Goal: Information Seeking & Learning: Check status

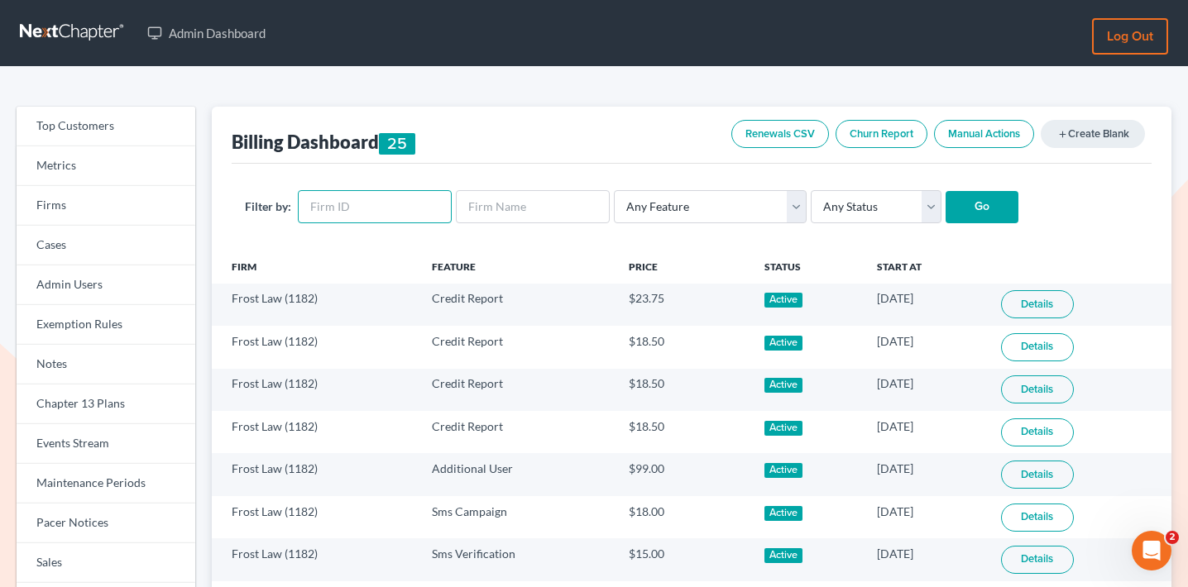
click at [394, 211] on input "text" at bounding box center [375, 206] width 154 height 33
type input "6294"
click at [946, 191] on input "Go" at bounding box center [982, 207] width 73 height 33
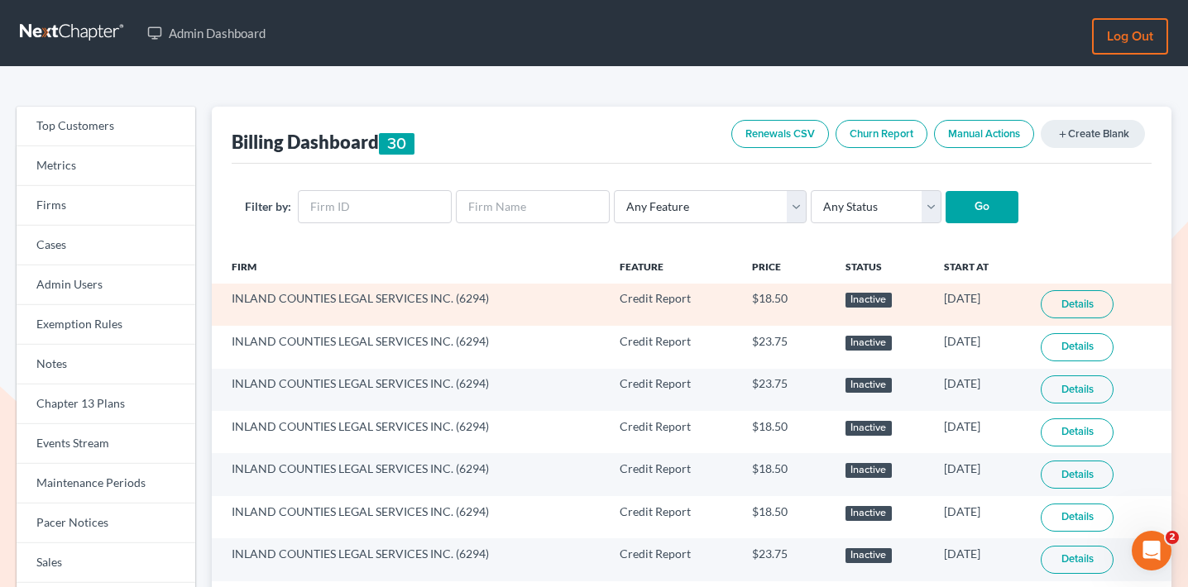
click at [1090, 295] on link "Details" at bounding box center [1077, 304] width 73 height 28
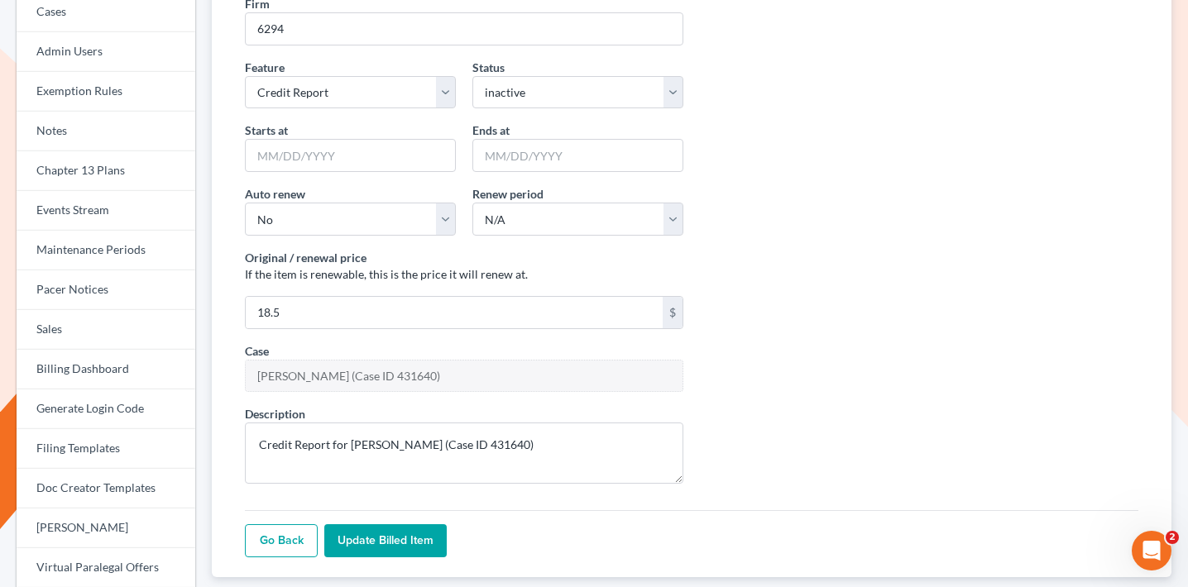
scroll to position [558, 0]
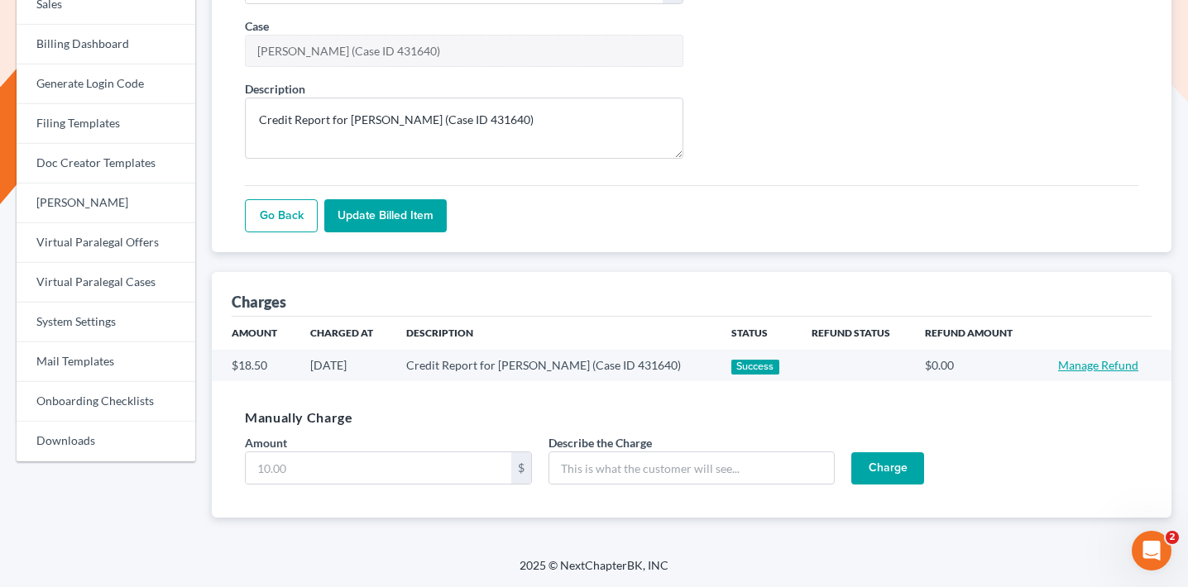
click at [1125, 366] on link "Manage Refund" at bounding box center [1098, 365] width 80 height 14
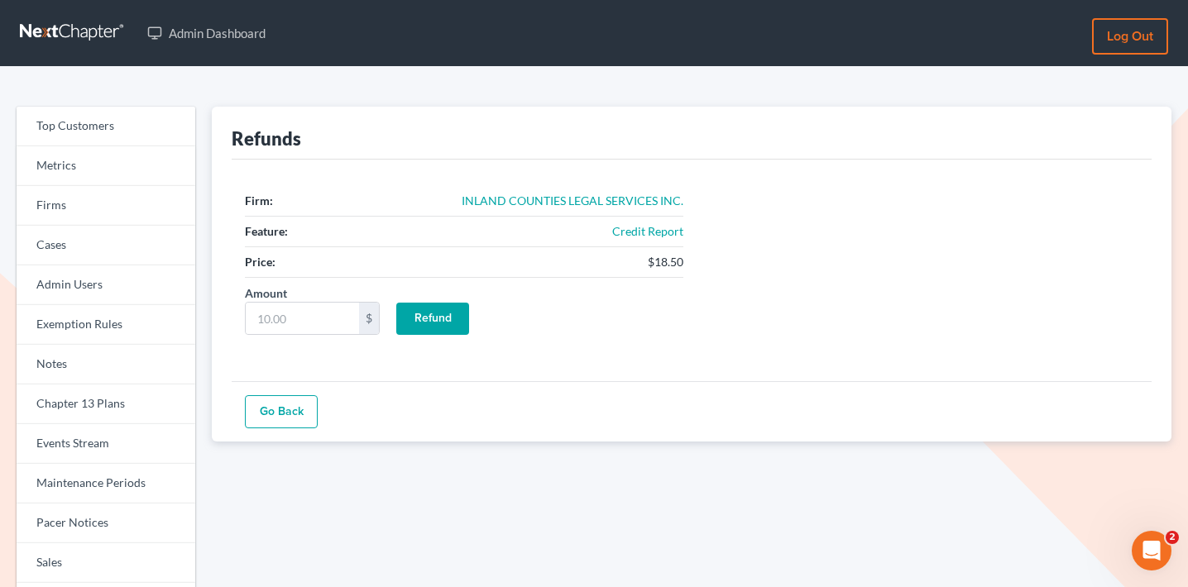
click at [274, 409] on link "Go Back" at bounding box center [281, 411] width 73 height 33
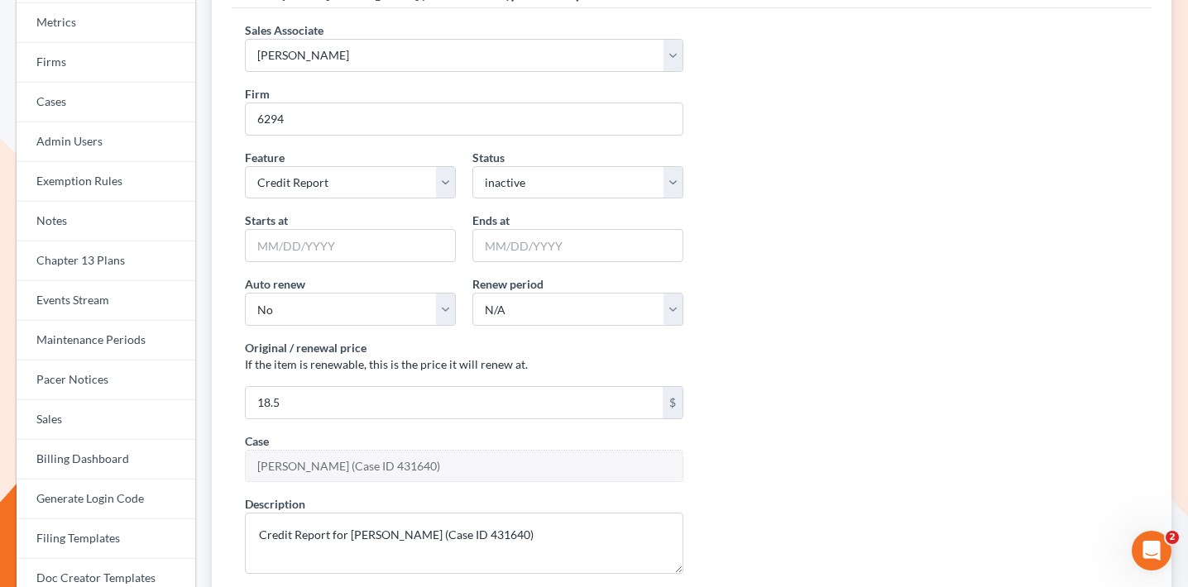
scroll to position [53, 0]
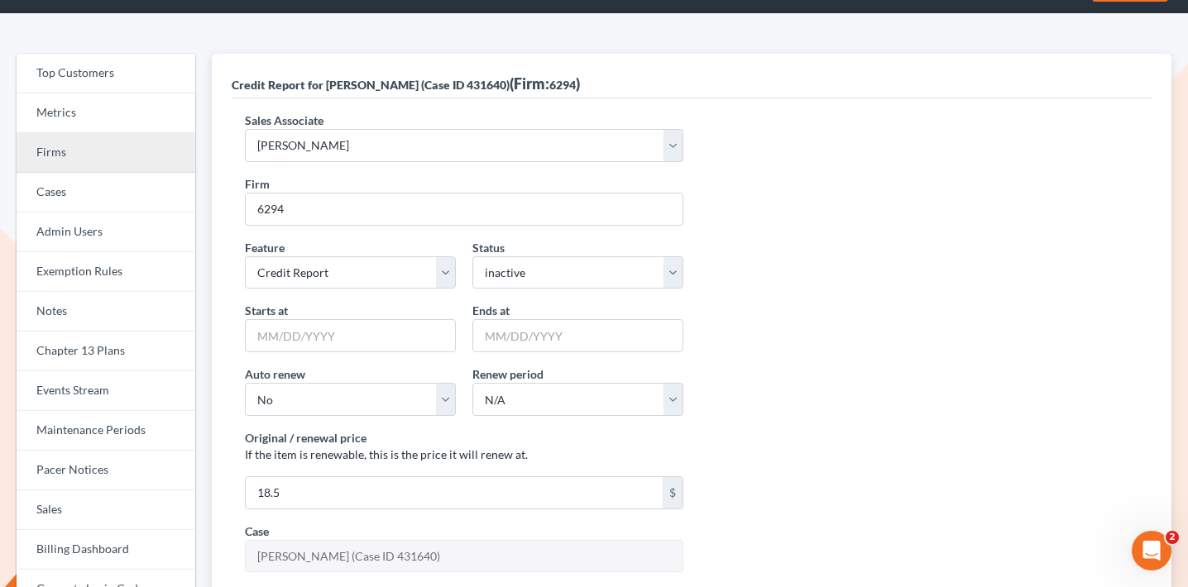
click at [116, 158] on link "Firms" at bounding box center [106, 153] width 179 height 40
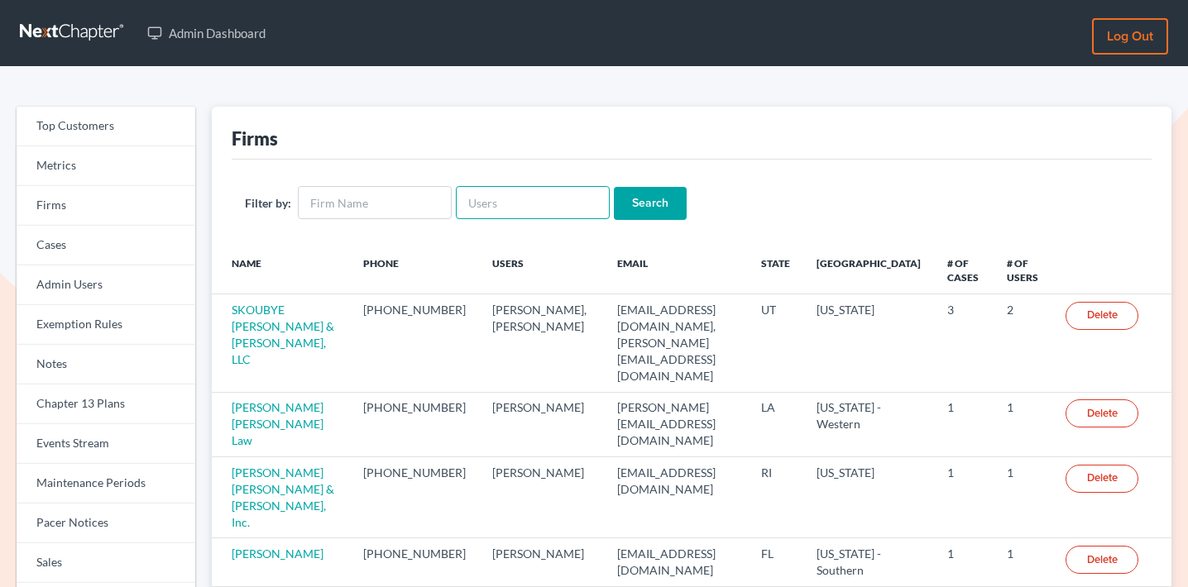
click at [513, 189] on input "text" at bounding box center [533, 202] width 154 height 33
paste input "[EMAIL_ADDRESS][DOMAIN_NAME]"
type input "udelatorre@icls.org"
click at [640, 192] on input "Search" at bounding box center [650, 203] width 73 height 33
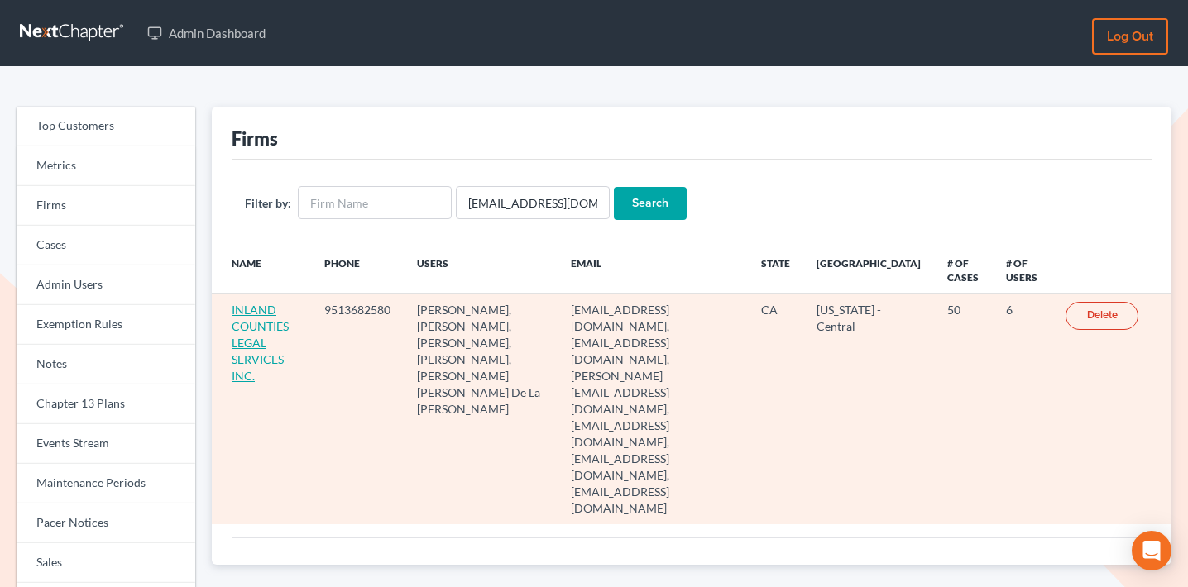
click at [272, 309] on link "INLAND COUNTIES LEGAL SERVICES INC." at bounding box center [260, 343] width 57 height 80
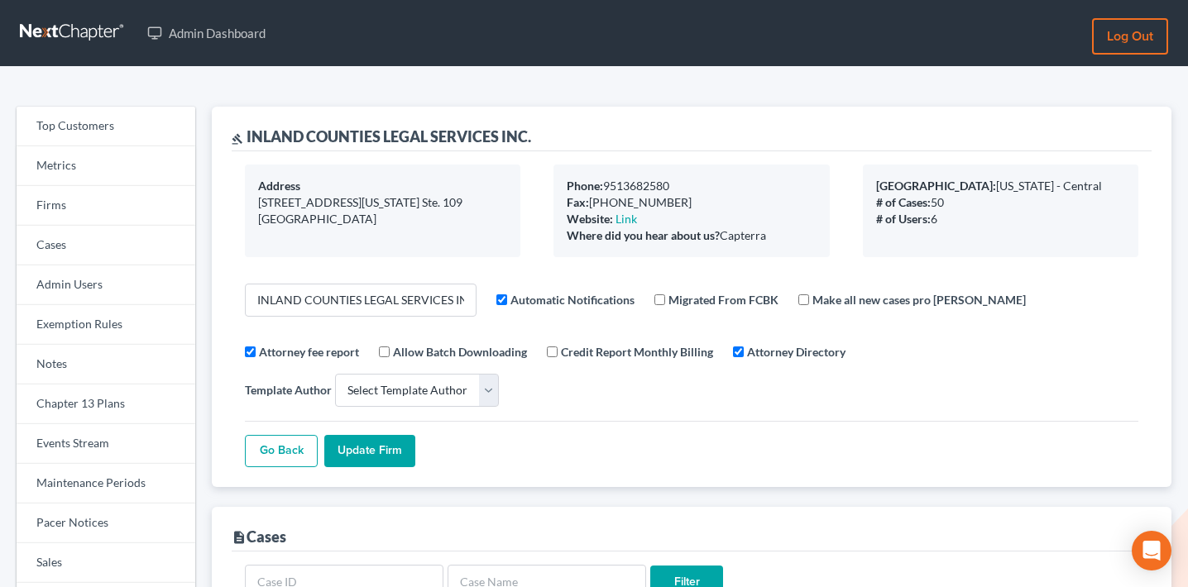
select select
drag, startPoint x: 252, startPoint y: 129, endPoint x: 649, endPoint y: 117, distance: 398.1
click at [649, 117] on div "gavel INLAND COUNTIES LEGAL SERVICES INC." at bounding box center [692, 129] width 920 height 45
drag, startPoint x: 560, startPoint y: 129, endPoint x: 259, endPoint y: 127, distance: 301.2
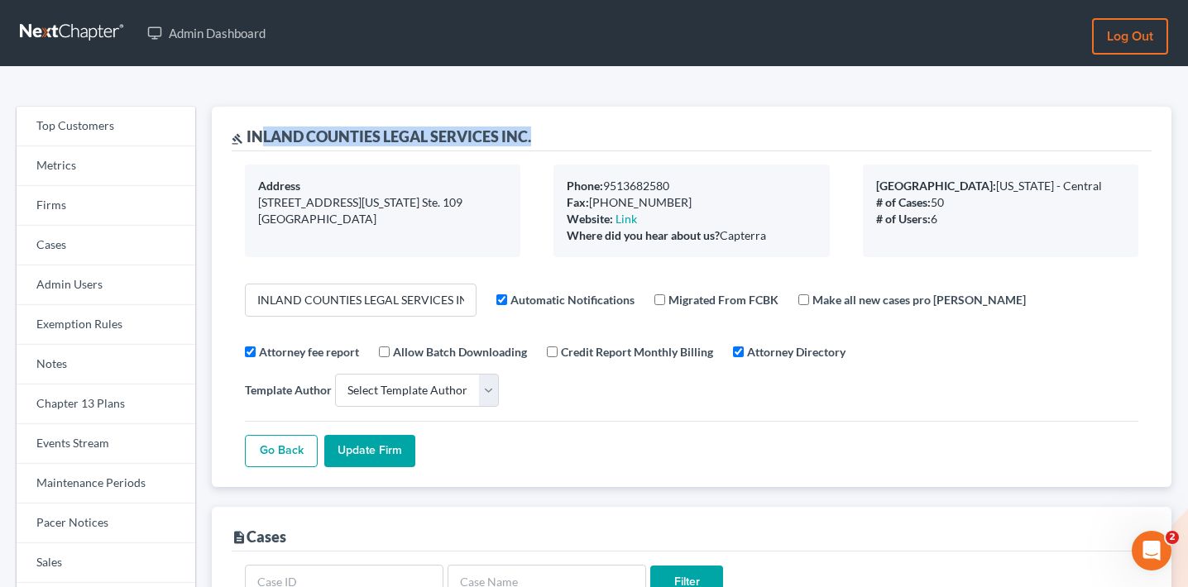
click at [259, 128] on div "gavel INLAND COUNTIES LEGAL SERVICES INC." at bounding box center [692, 129] width 920 height 45
click at [261, 134] on div "gavel INLAND COUNTIES LEGAL SERVICES INC." at bounding box center [381, 137] width 299 height 20
drag, startPoint x: 247, startPoint y: 132, endPoint x: 568, endPoint y: 130, distance: 320.2
click at [568, 130] on div "gavel INLAND COUNTIES LEGAL SERVICES INC." at bounding box center [692, 129] width 920 height 45
copy div "INLAND COUNTIES LEGAL SERVICES INC."
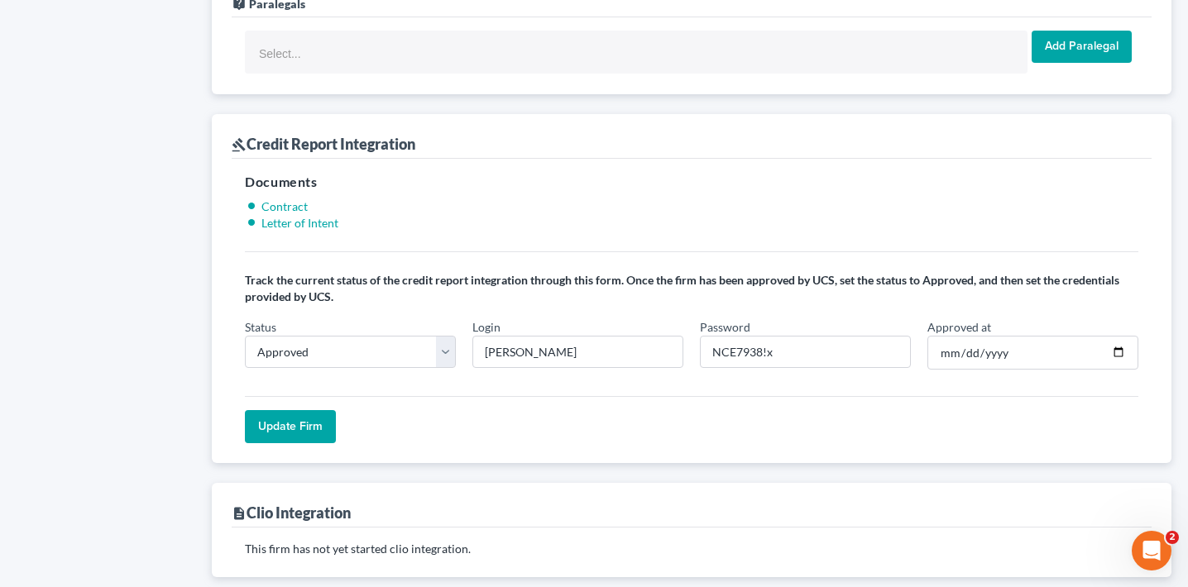
scroll to position [1436, 0]
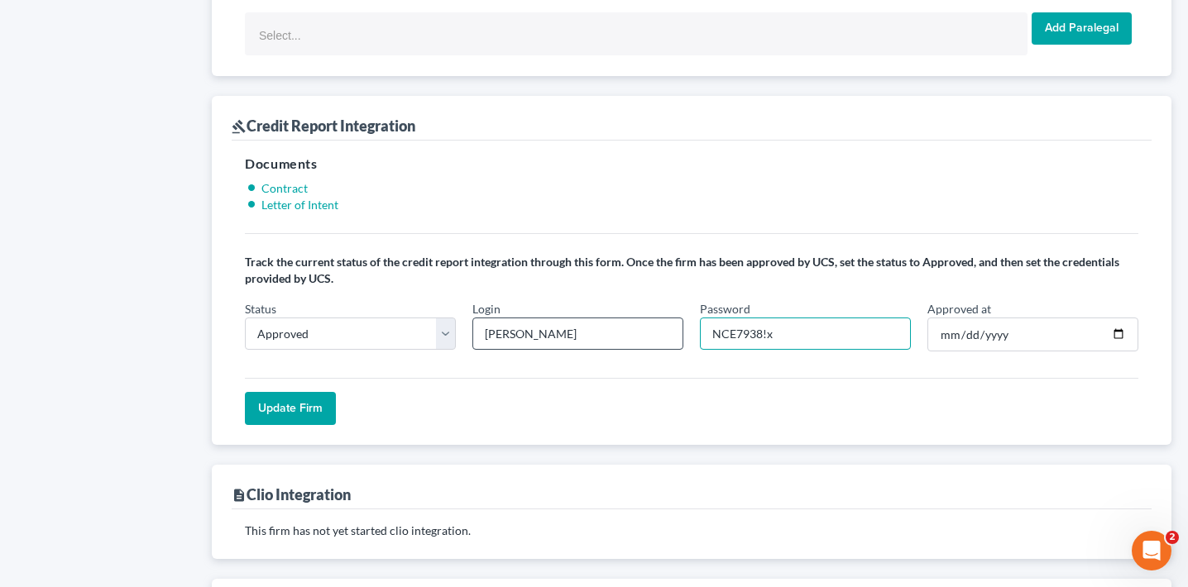
drag, startPoint x: 760, startPoint y: 252, endPoint x: 673, endPoint y: 252, distance: 86.9
click at [673, 300] on div "Status In Progress Not Approved Approved Retry Login cappel Password NCE7938!x …" at bounding box center [692, 332] width 910 height 65
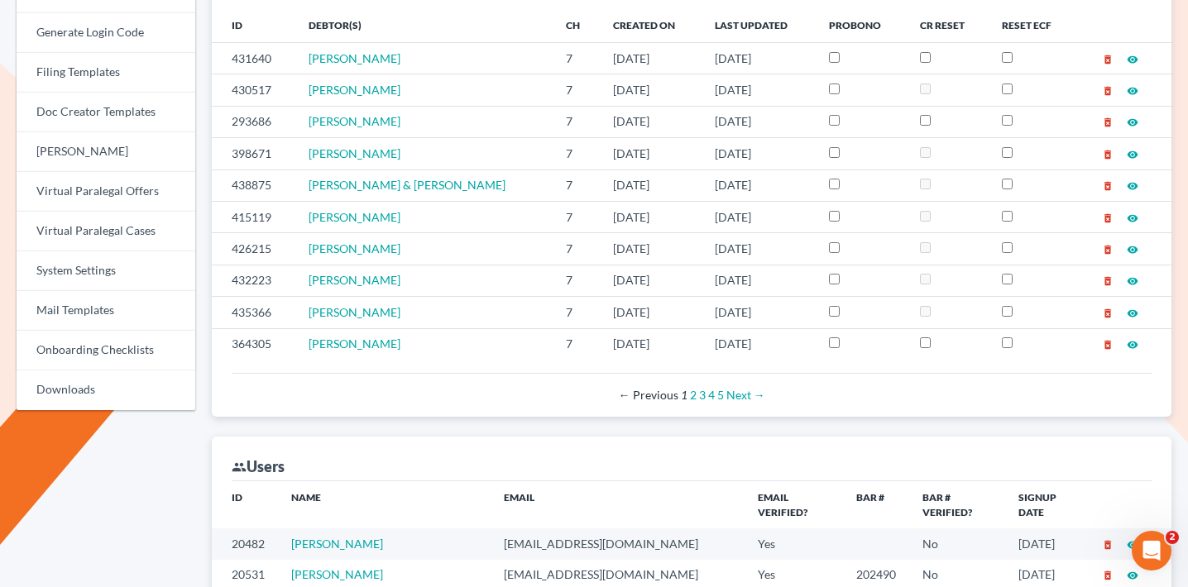
scroll to position [180, 0]
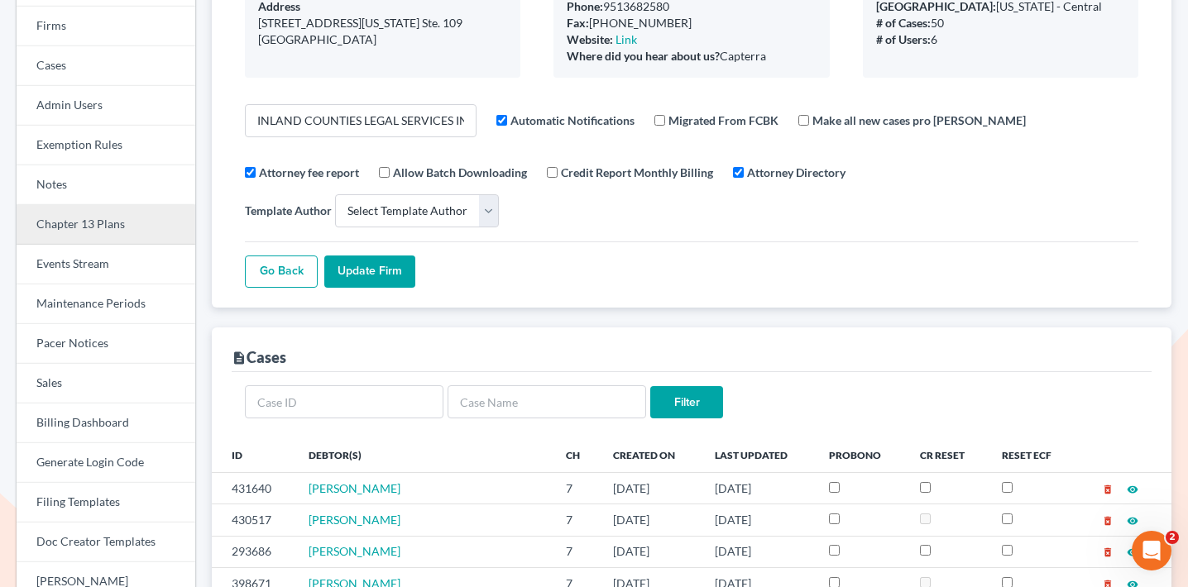
click at [153, 217] on link "Chapter 13 Plans" at bounding box center [106, 225] width 179 height 40
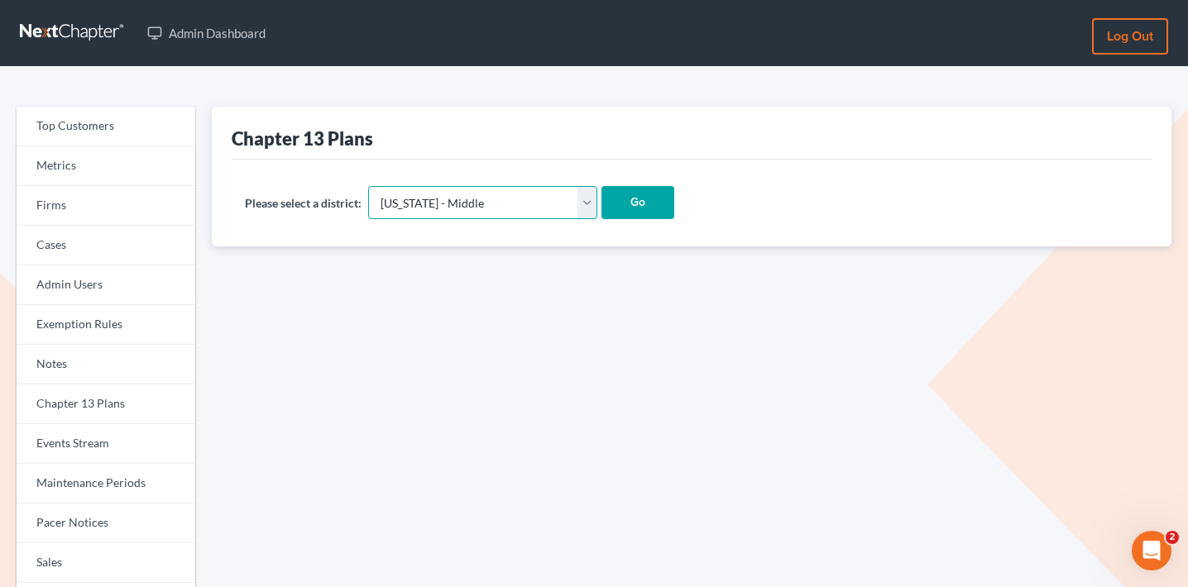
click at [462, 217] on select "[US_STATE] - [GEOGRAPHIC_DATA] [US_STATE] - [GEOGRAPHIC_DATA][US_STATE] - South…" at bounding box center [482, 202] width 229 height 33
select select "37"
click at [369, 186] on select "[US_STATE] - [GEOGRAPHIC_DATA] [US_STATE] - [GEOGRAPHIC_DATA][US_STATE] - South…" at bounding box center [482, 202] width 229 height 33
click at [603, 198] on input "Go" at bounding box center [637, 202] width 73 height 33
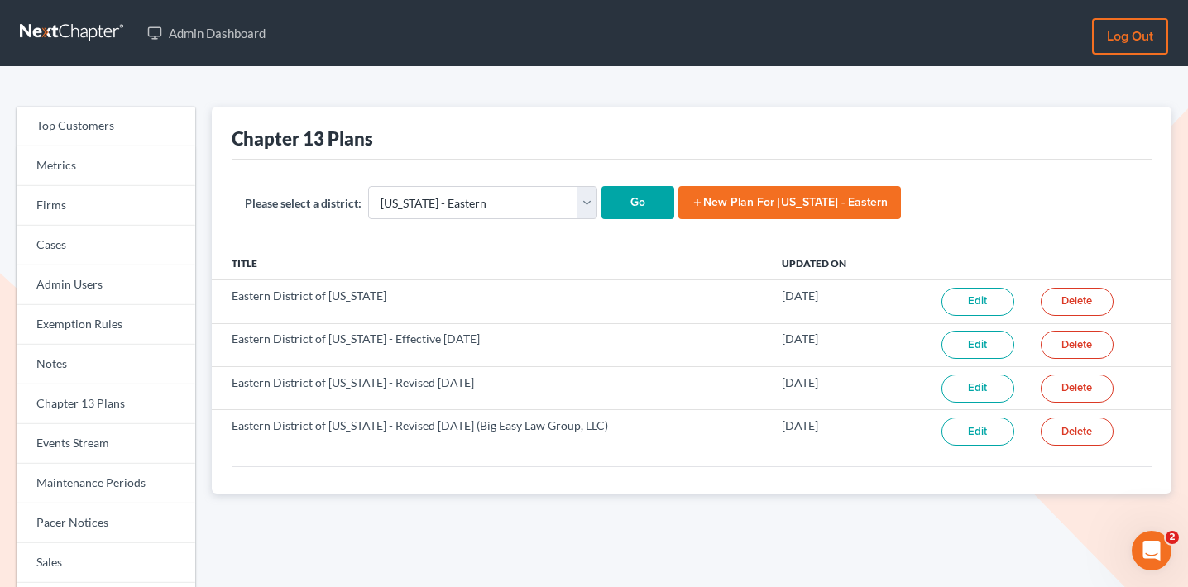
click at [654, 155] on div "Chapter 13 Plans" at bounding box center [692, 133] width 920 height 53
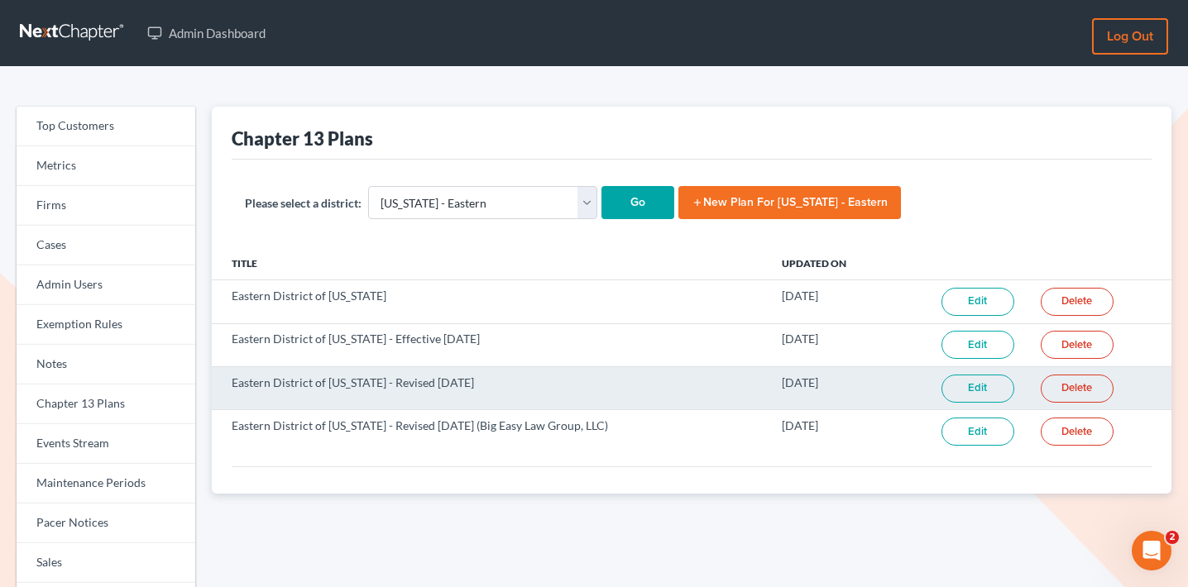
click at [985, 382] on link "Edit" at bounding box center [978, 389] width 73 height 28
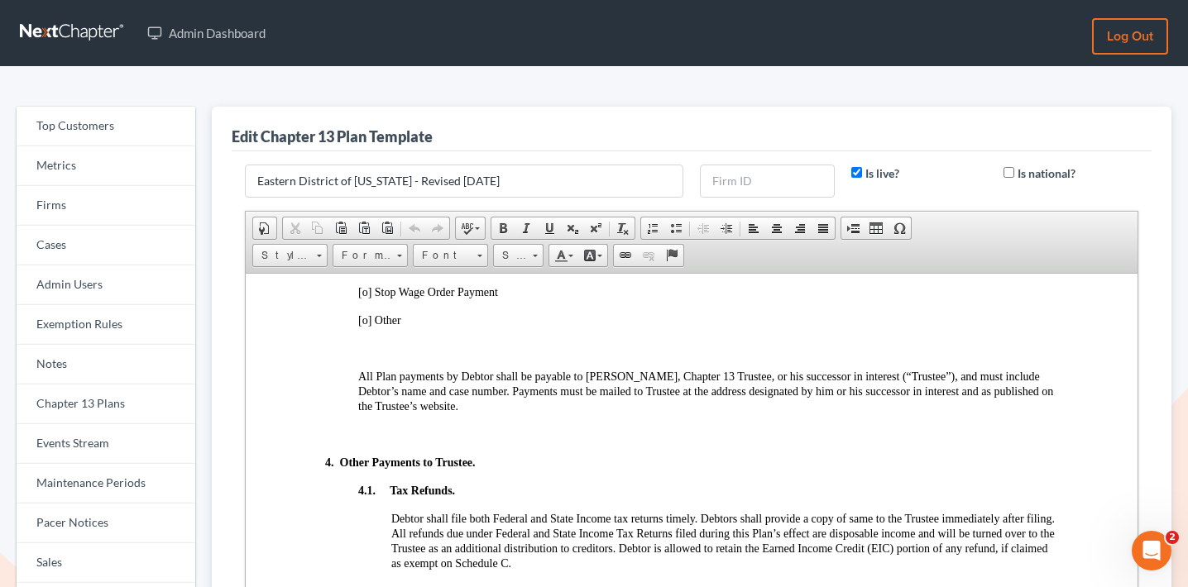
scroll to position [1257, 0]
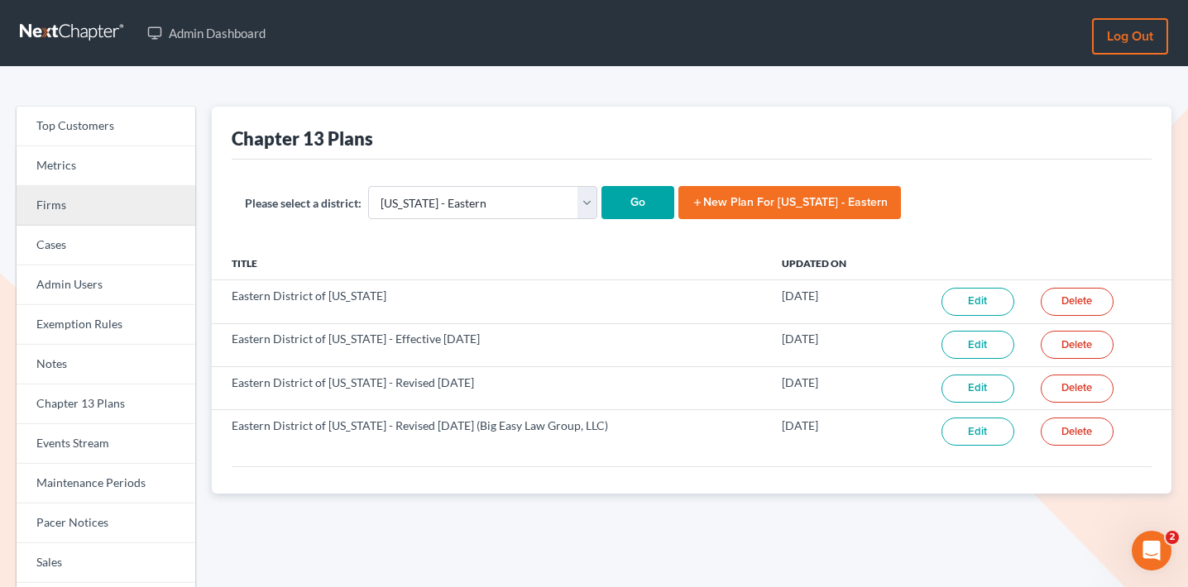
click at [109, 198] on link "Firms" at bounding box center [106, 206] width 179 height 40
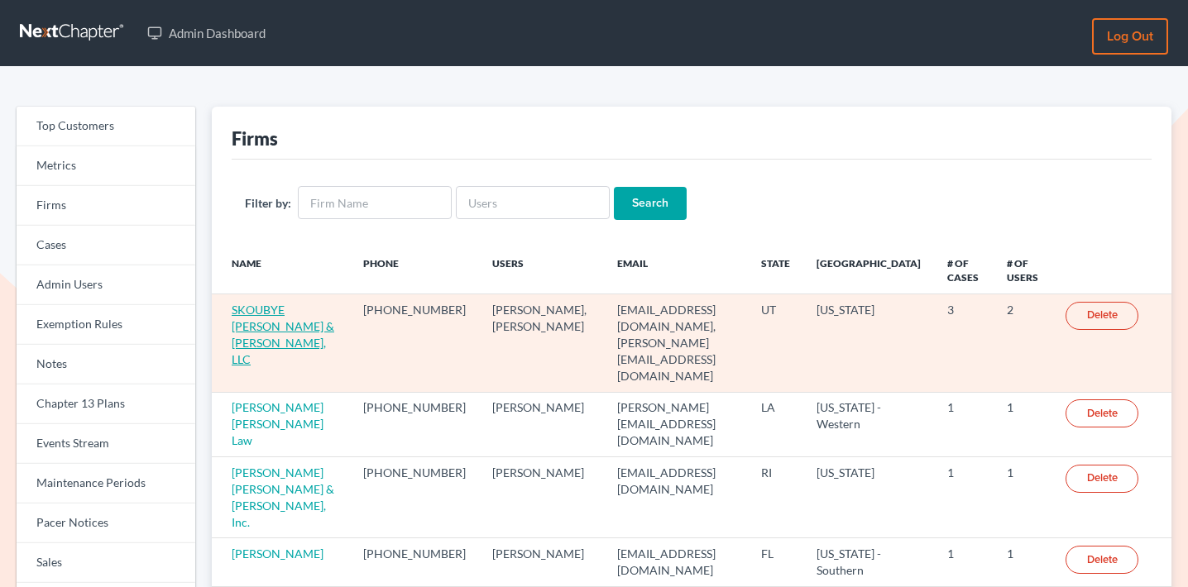
click at [287, 315] on link "SKOUBYE [PERSON_NAME] & [PERSON_NAME], LLC" at bounding box center [283, 335] width 103 height 64
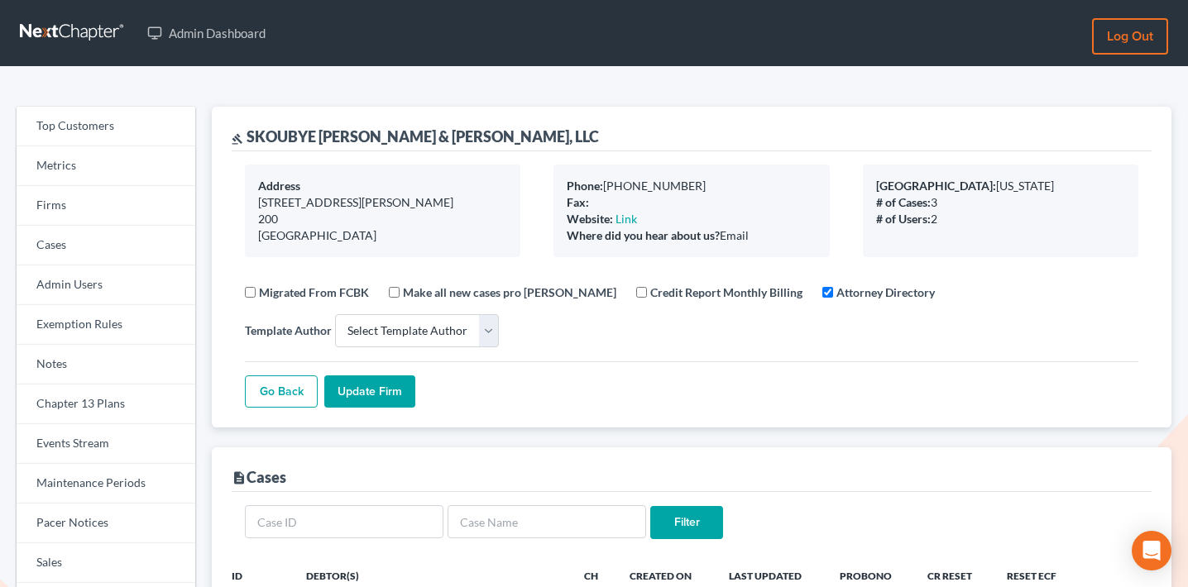
select select
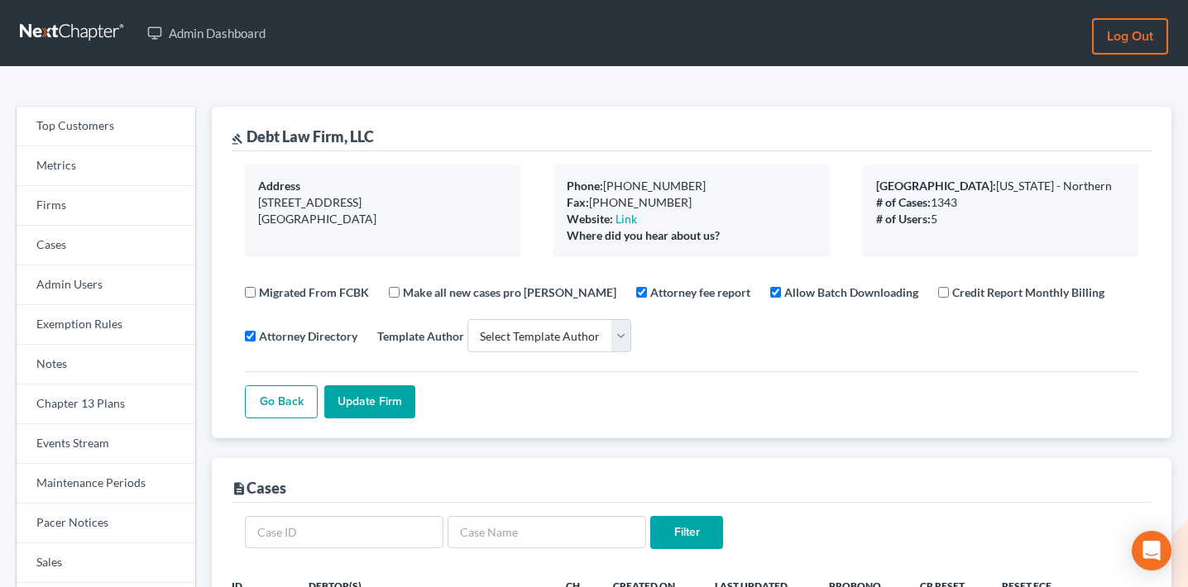
select select
click at [116, 214] on link "Firms" at bounding box center [106, 206] width 179 height 40
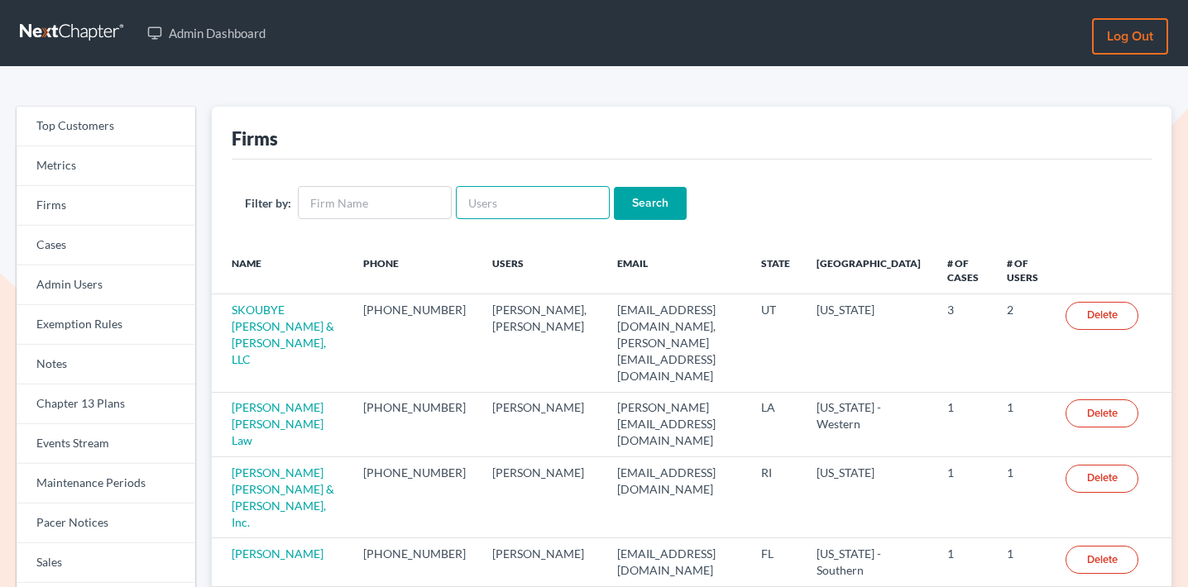
click at [576, 203] on input "text" at bounding box center [533, 202] width 154 height 33
paste input "[EMAIL_ADDRESS][DOMAIN_NAME]"
type input "[EMAIL_ADDRESS][DOMAIN_NAME]"
click at [660, 208] on input "Search" at bounding box center [650, 203] width 73 height 33
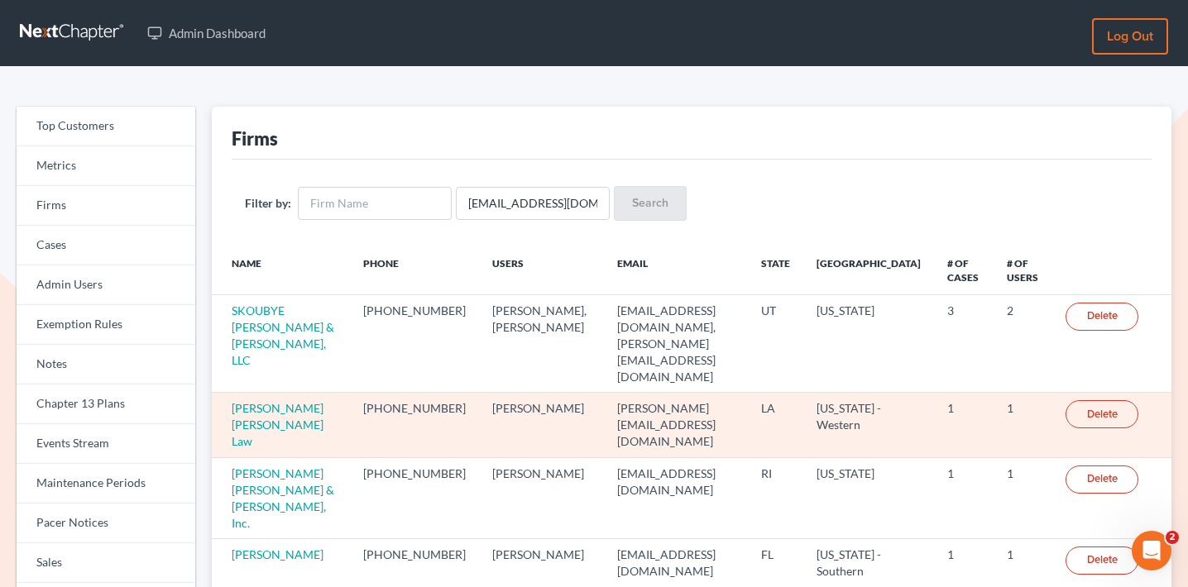
scroll to position [0, 0]
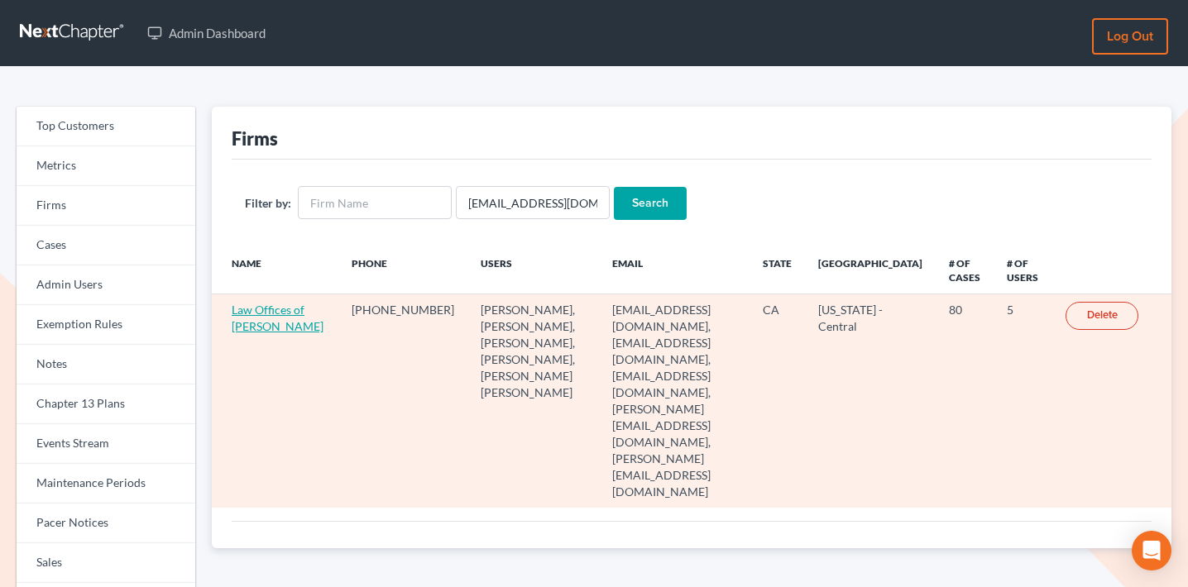
click at [256, 333] on link "Law Offices of [PERSON_NAME]" at bounding box center [278, 318] width 92 height 31
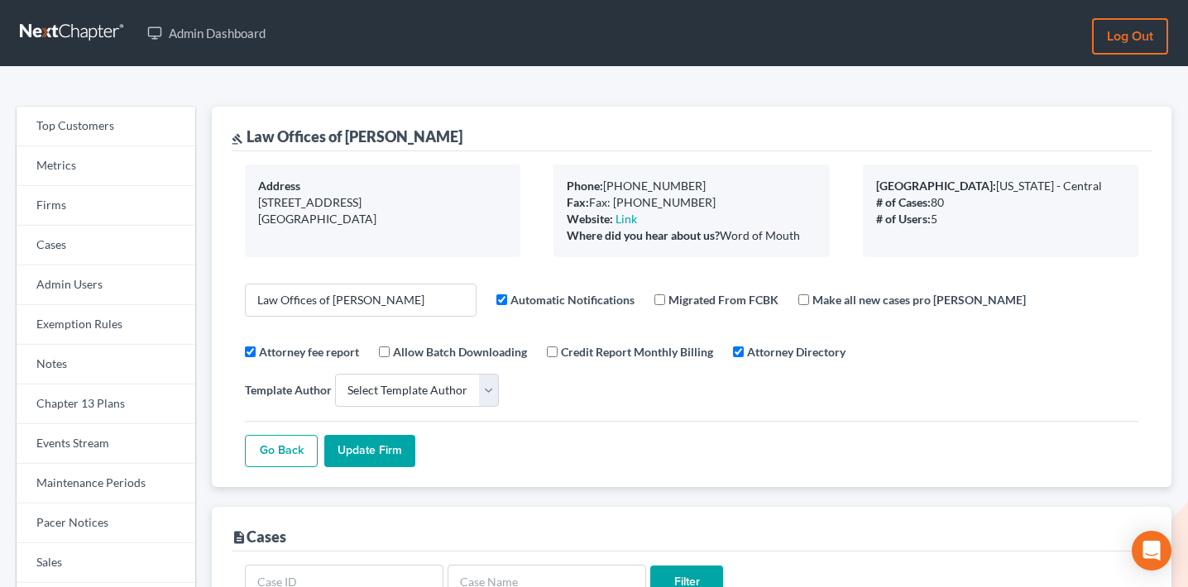
select select
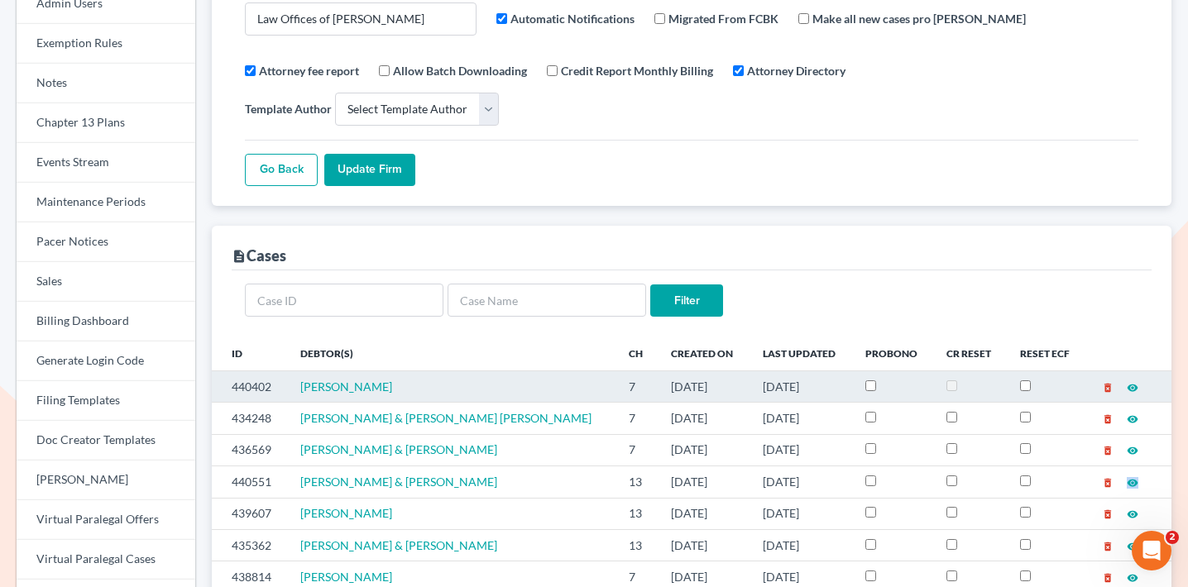
scroll to position [176, 0]
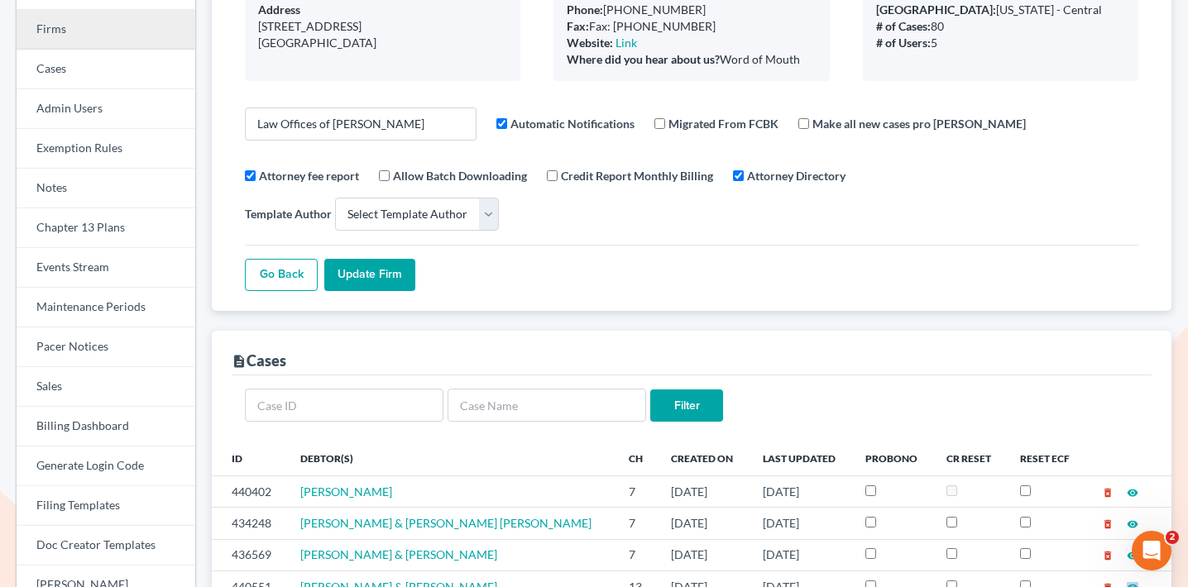
click at [123, 37] on link "Firms" at bounding box center [106, 30] width 179 height 40
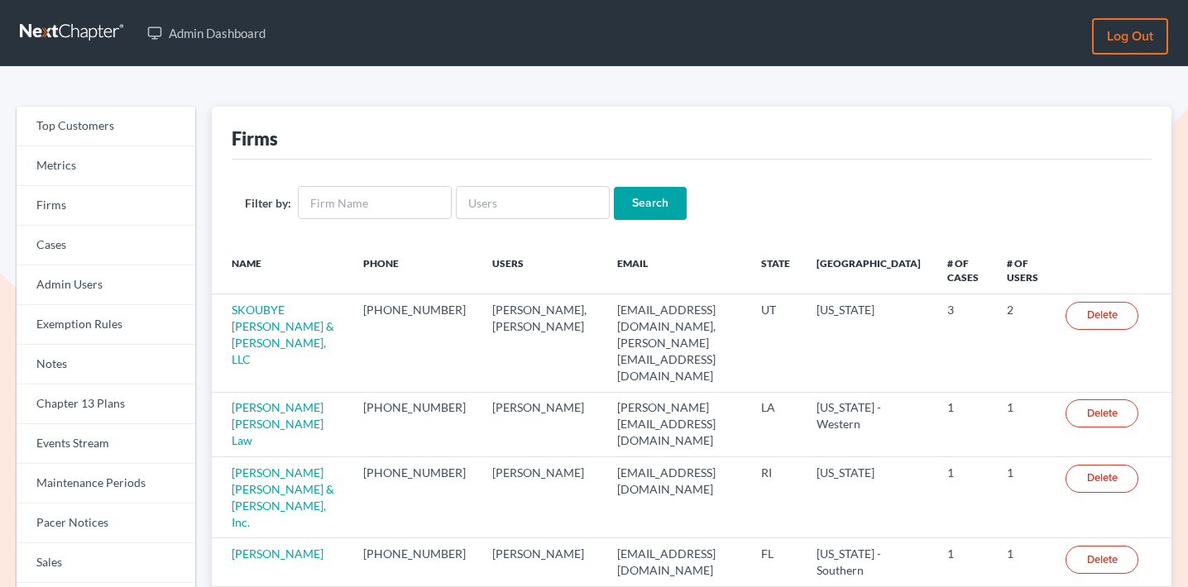
click at [564, 180] on div "Filter by: Search" at bounding box center [692, 203] width 920 height 87
click at [564, 199] on input "text" at bounding box center [533, 202] width 154 height 33
paste input "[EMAIL_ADDRESS][DOMAIN_NAME]"
type input "[EMAIL_ADDRESS][DOMAIN_NAME]"
click at [619, 198] on input "Search" at bounding box center [650, 203] width 73 height 33
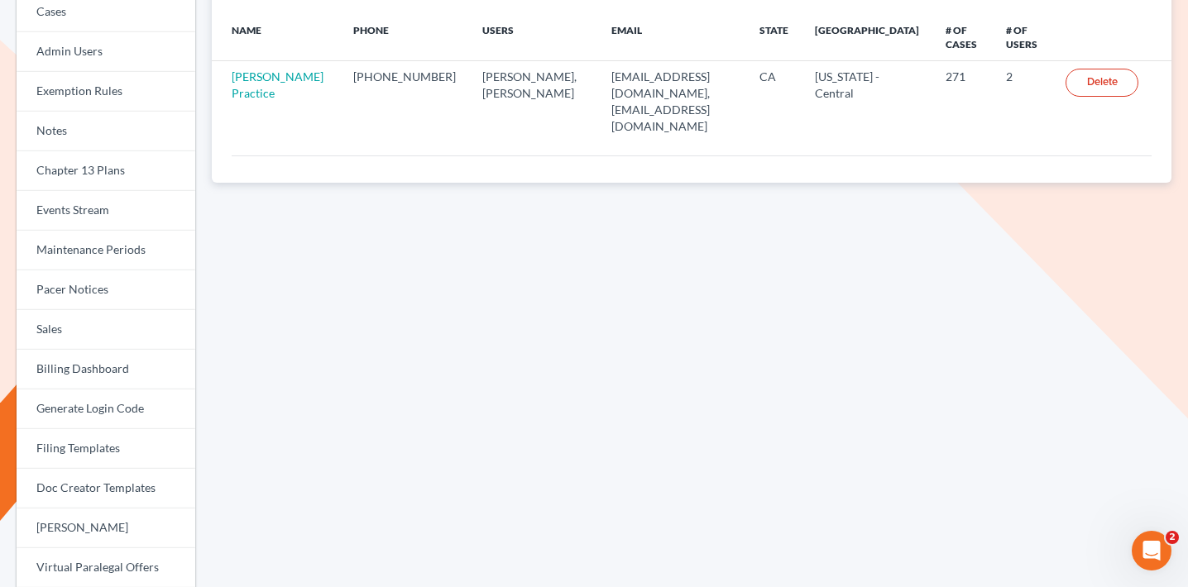
scroll to position [223, 0]
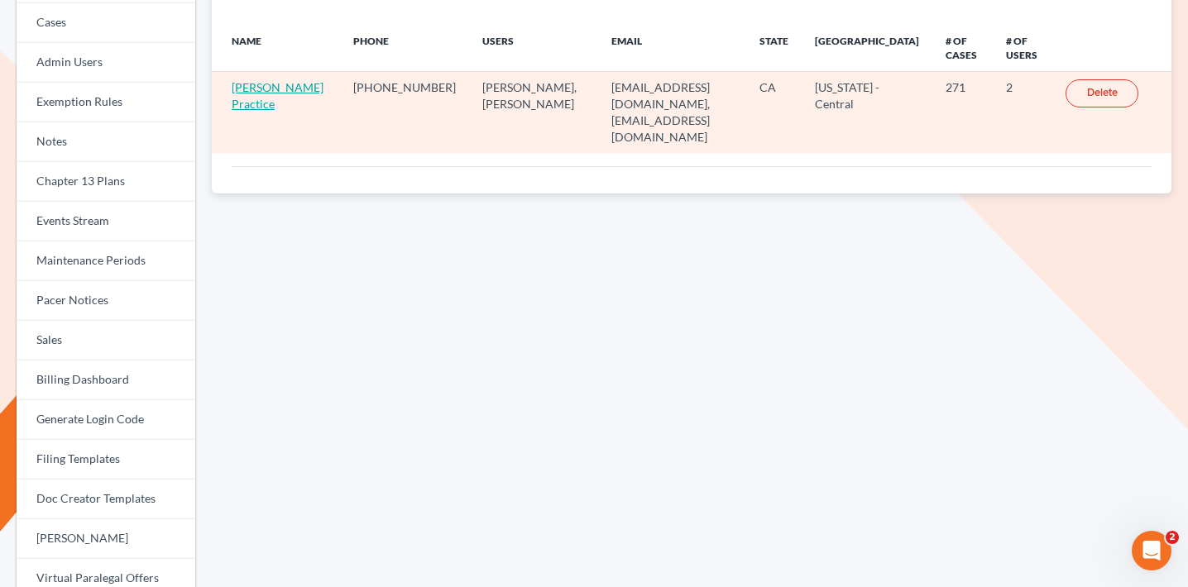
click at [267, 98] on link "[PERSON_NAME] Practice" at bounding box center [278, 95] width 92 height 31
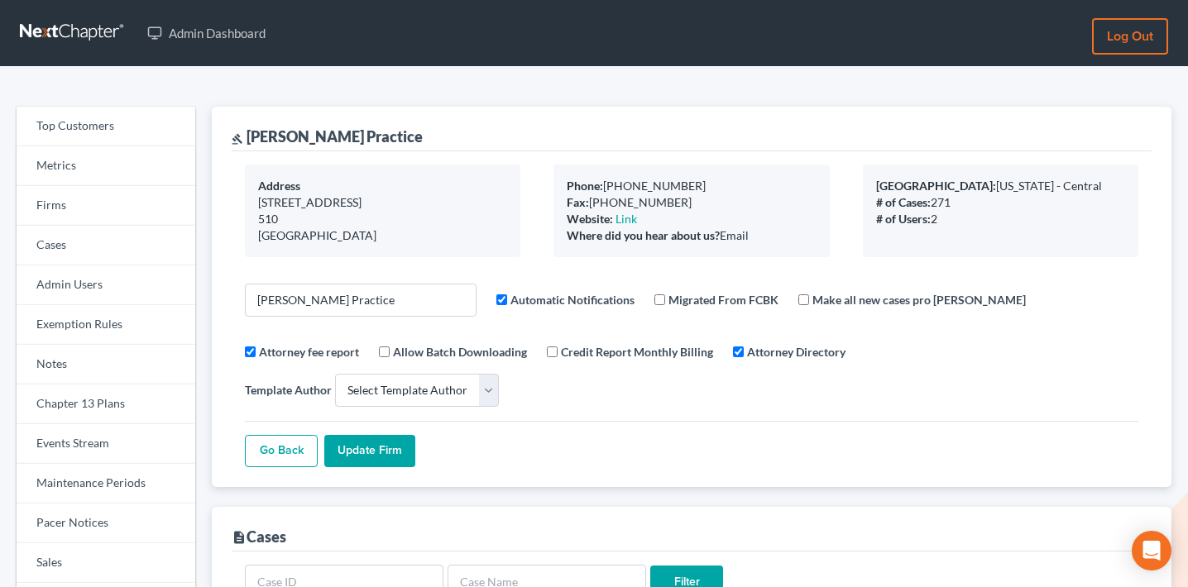
select select
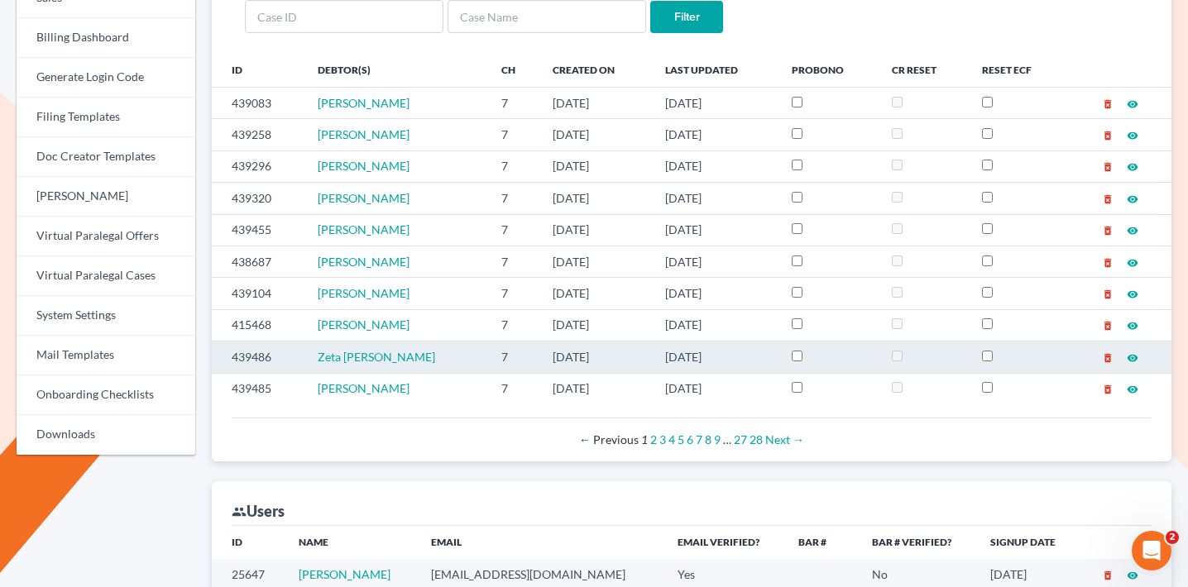
scroll to position [310, 0]
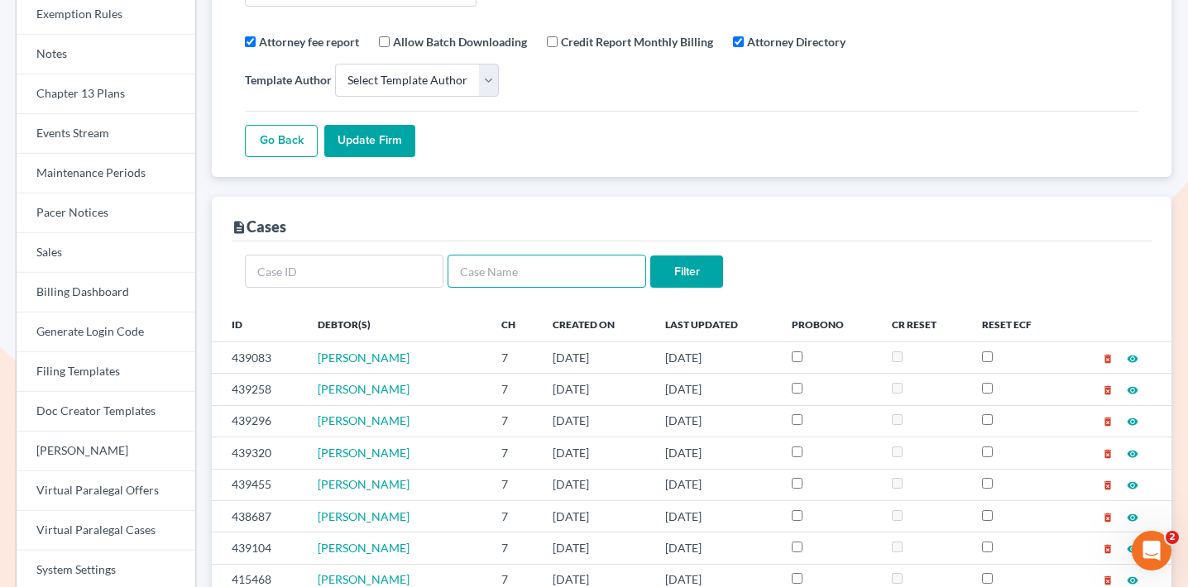
click at [486, 255] on input "text" at bounding box center [547, 271] width 199 height 33
type input "price"
click at [650, 256] on input "Filter" at bounding box center [686, 272] width 73 height 33
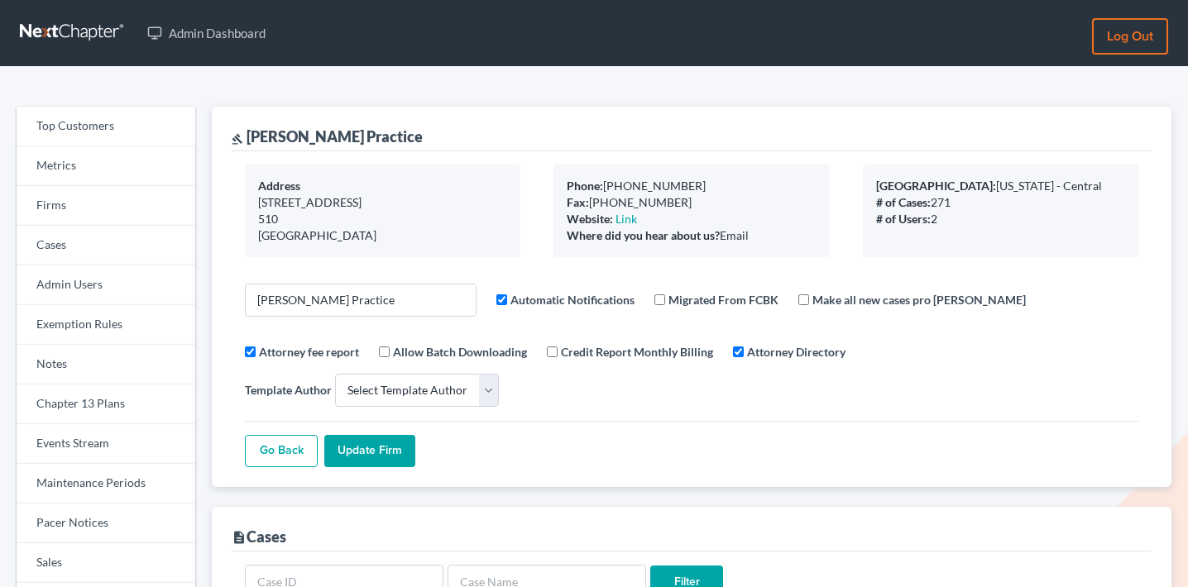
select select
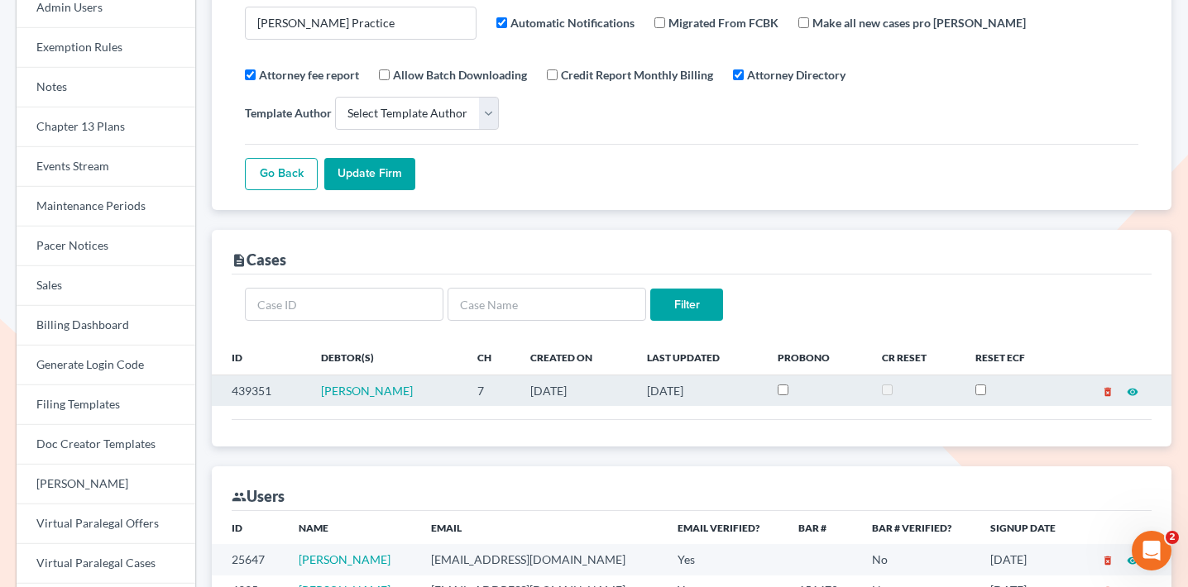
click at [250, 375] on td "439351" at bounding box center [260, 390] width 96 height 31
copy td "439351"
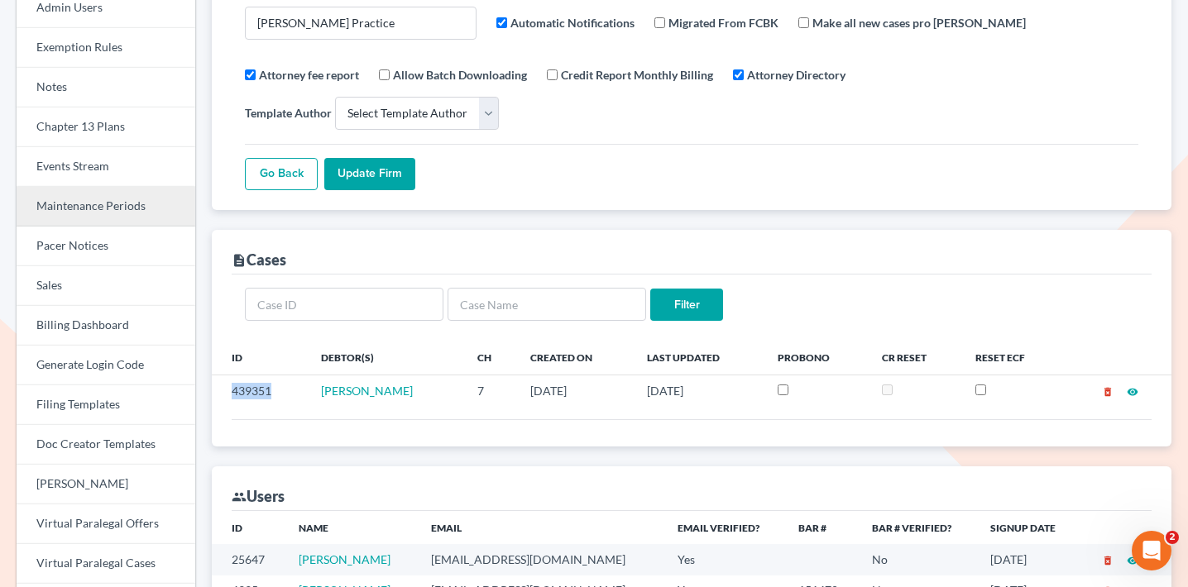
scroll to position [82, 0]
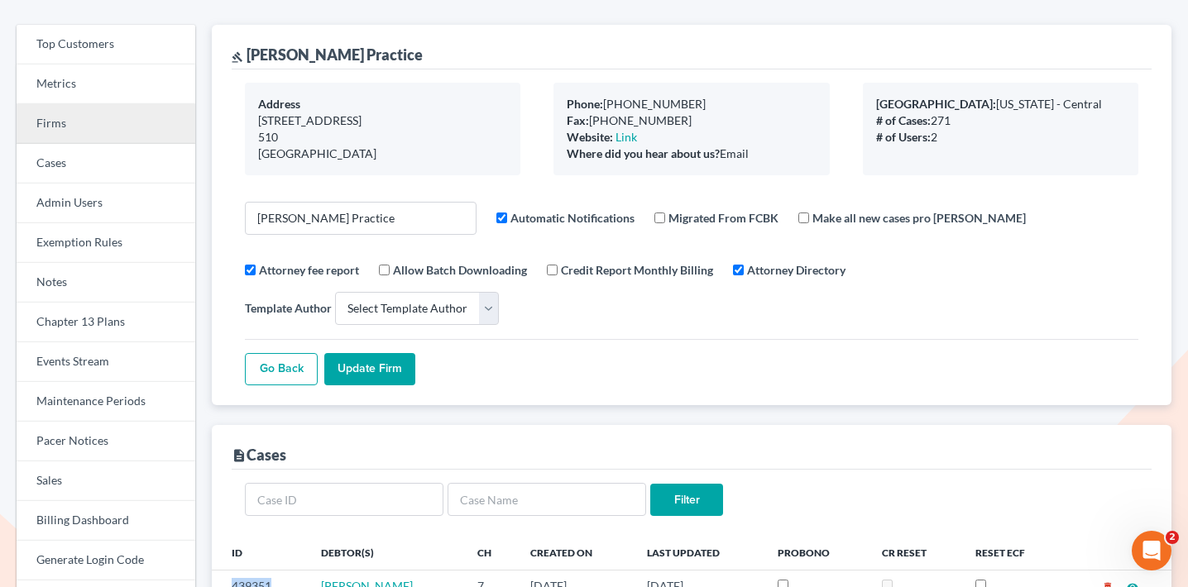
click at [107, 120] on link "Firms" at bounding box center [106, 124] width 179 height 40
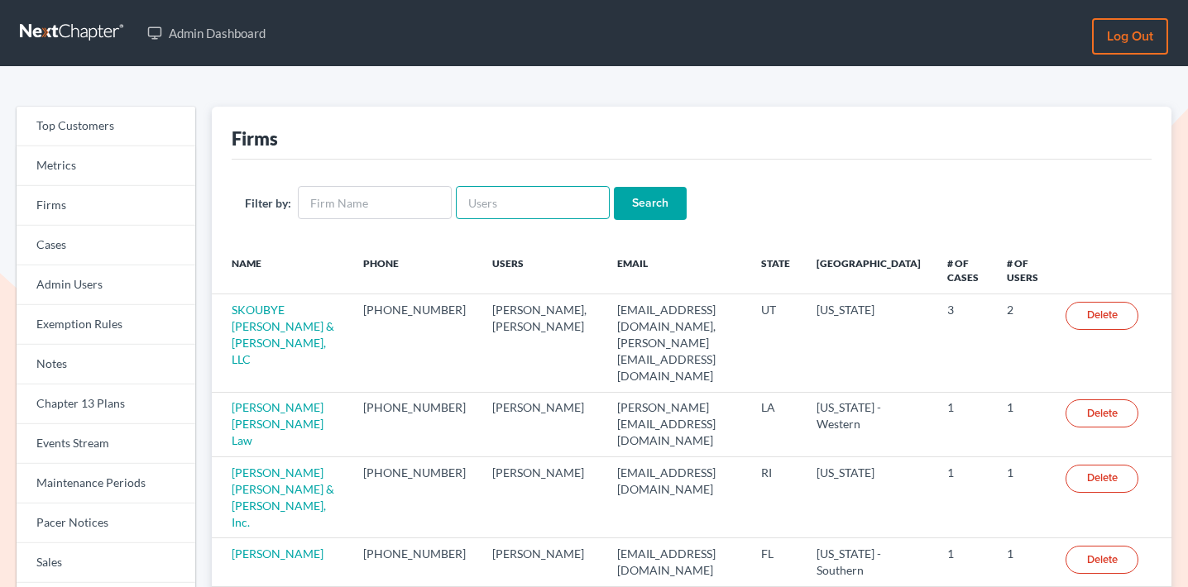
click at [518, 209] on input "text" at bounding box center [533, 202] width 154 height 33
paste input "[PERSON_NAME][EMAIL_ADDRESS][DOMAIN_NAME]"
type input "[PERSON_NAME][EMAIL_ADDRESS][DOMAIN_NAME]"
click at [633, 202] on input "Search" at bounding box center [650, 203] width 73 height 33
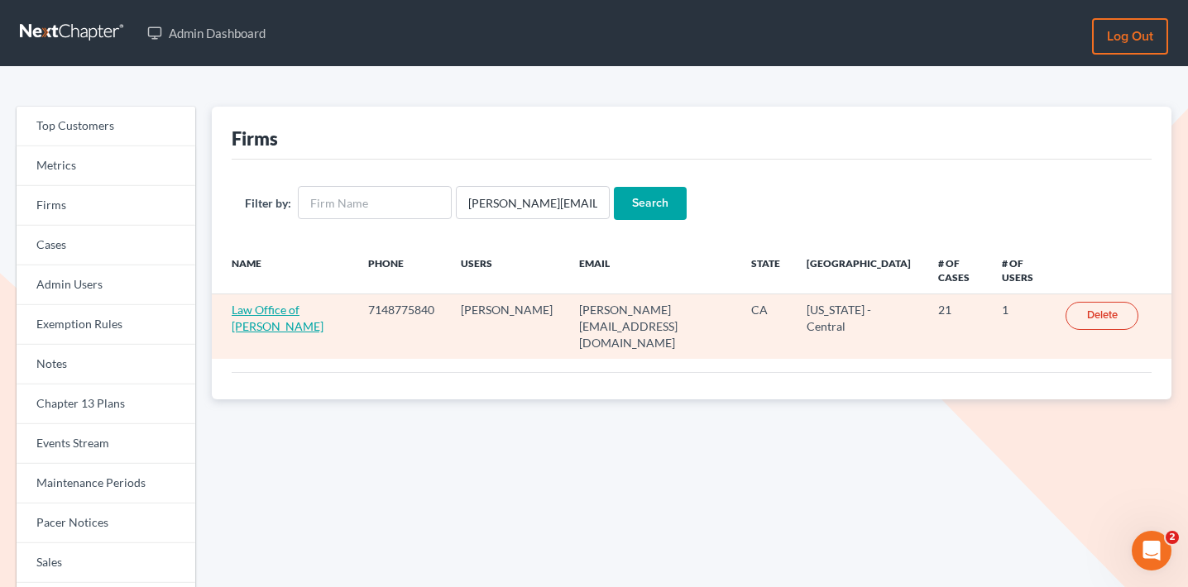
click at [285, 303] on link "Law Office of [PERSON_NAME]" at bounding box center [278, 318] width 92 height 31
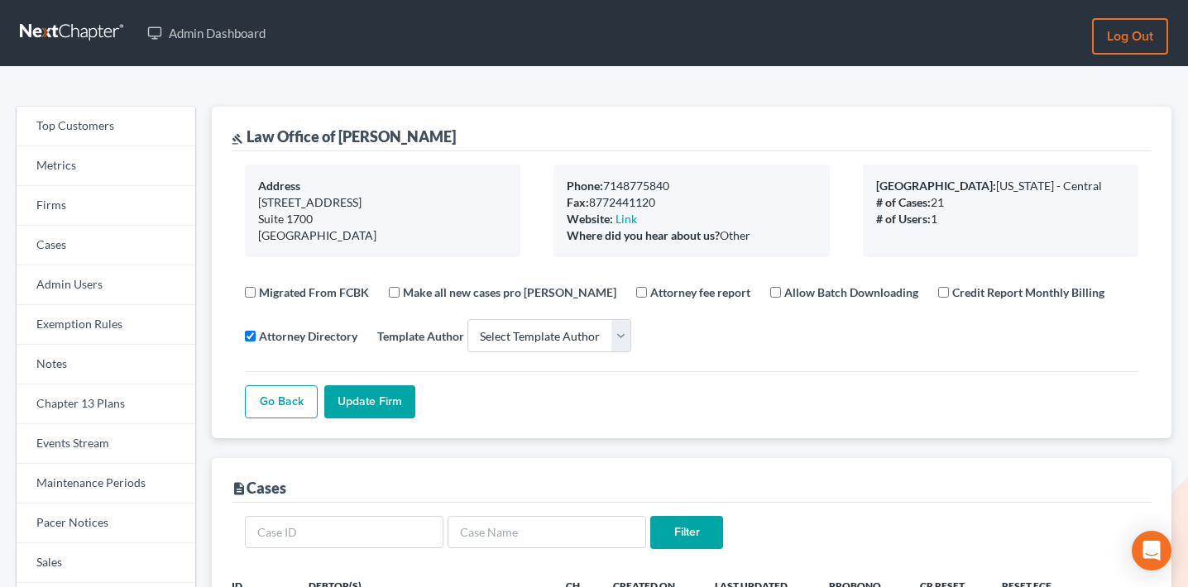
select select
click at [91, 445] on link "Events Stream" at bounding box center [106, 444] width 179 height 40
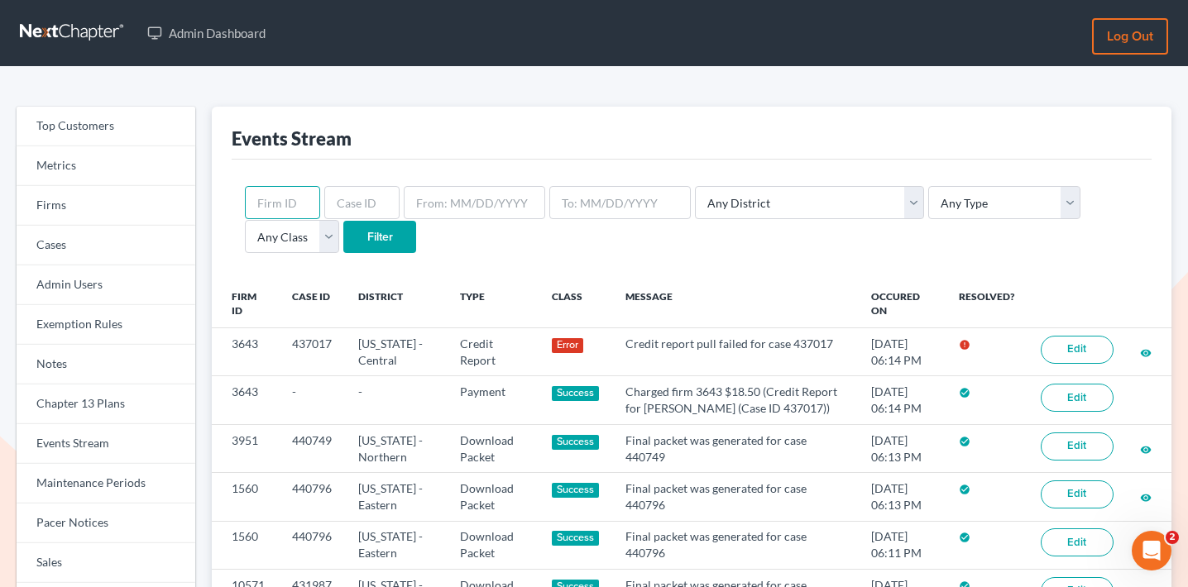
click at [295, 194] on input "text" at bounding box center [282, 202] width 75 height 33
paste input "3643"
type input "3643"
click at [343, 235] on input "Filter" at bounding box center [379, 237] width 73 height 33
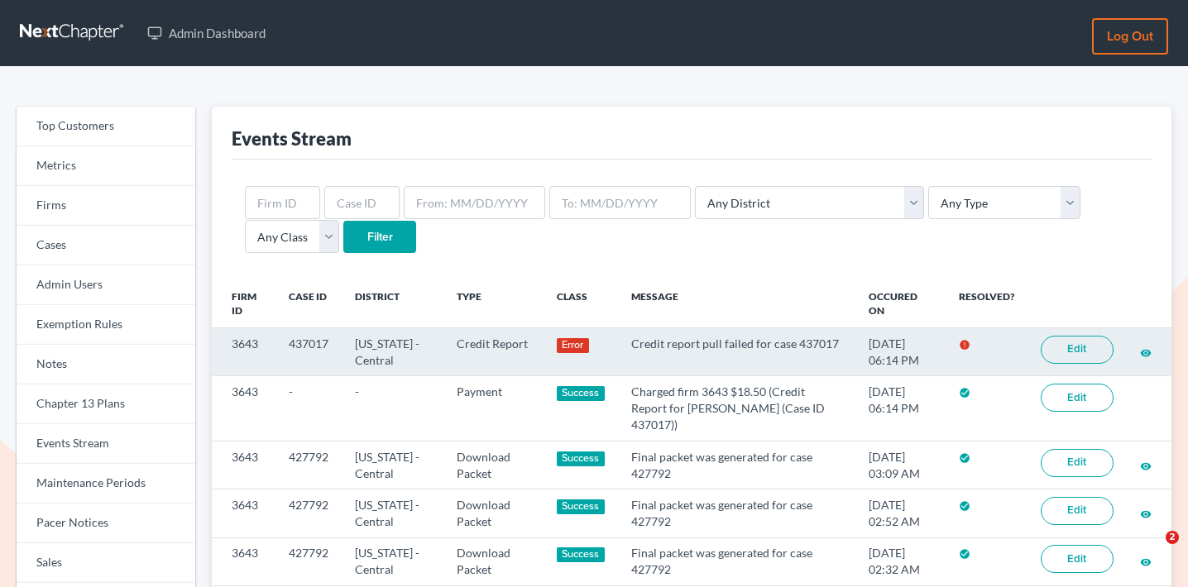
click at [1088, 352] on link "Edit" at bounding box center [1077, 350] width 73 height 28
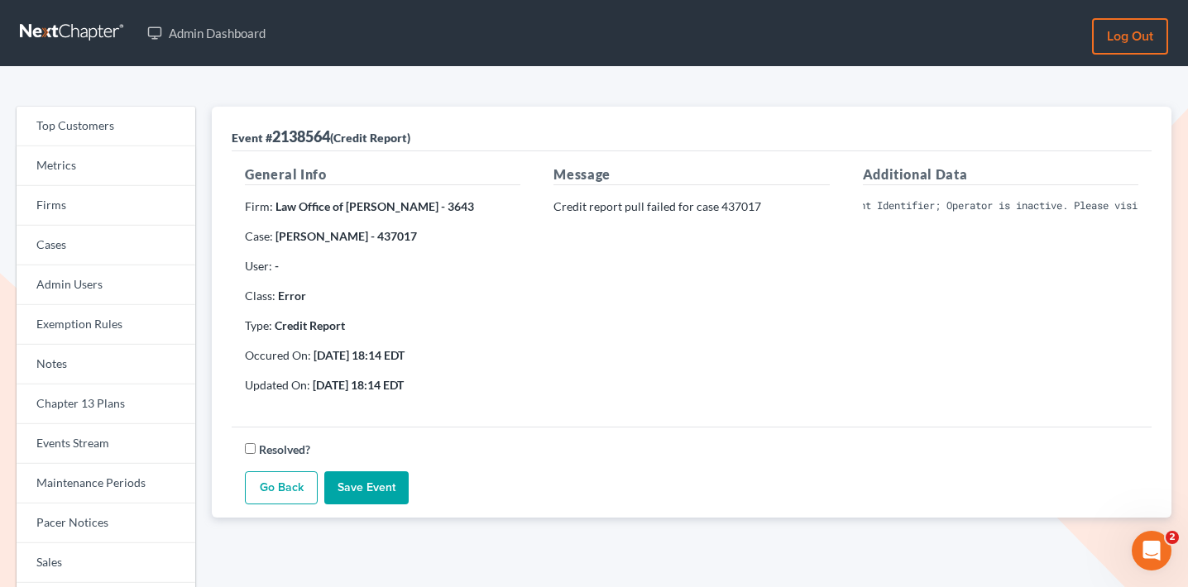
scroll to position [0, 128]
click at [919, 201] on pre "Invalid Client Account Identifier; Operator is inactive. Please visit our websi…" at bounding box center [1001, 206] width 276 height 15
copy div "Invalid Client Account Identifier; Operator is inactive. Please visit our websi…"
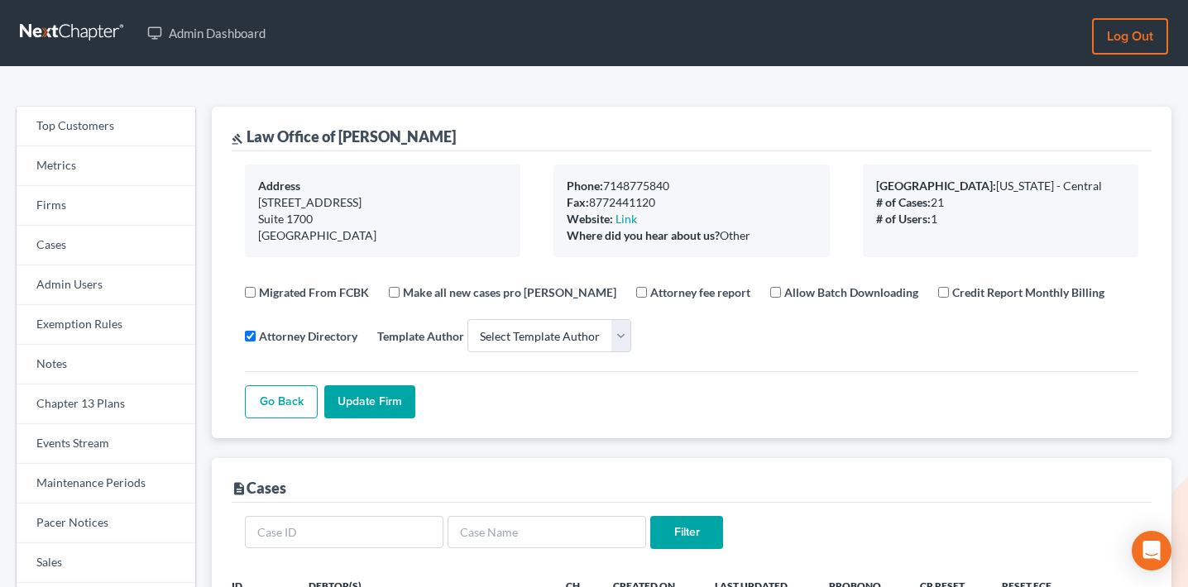
select select
drag, startPoint x: 398, startPoint y: 137, endPoint x: 244, endPoint y: 137, distance: 153.9
click at [243, 137] on div "gavel Law Office of [PERSON_NAME]" at bounding box center [692, 129] width 920 height 45
copy div "Law Office of Tuan Le"
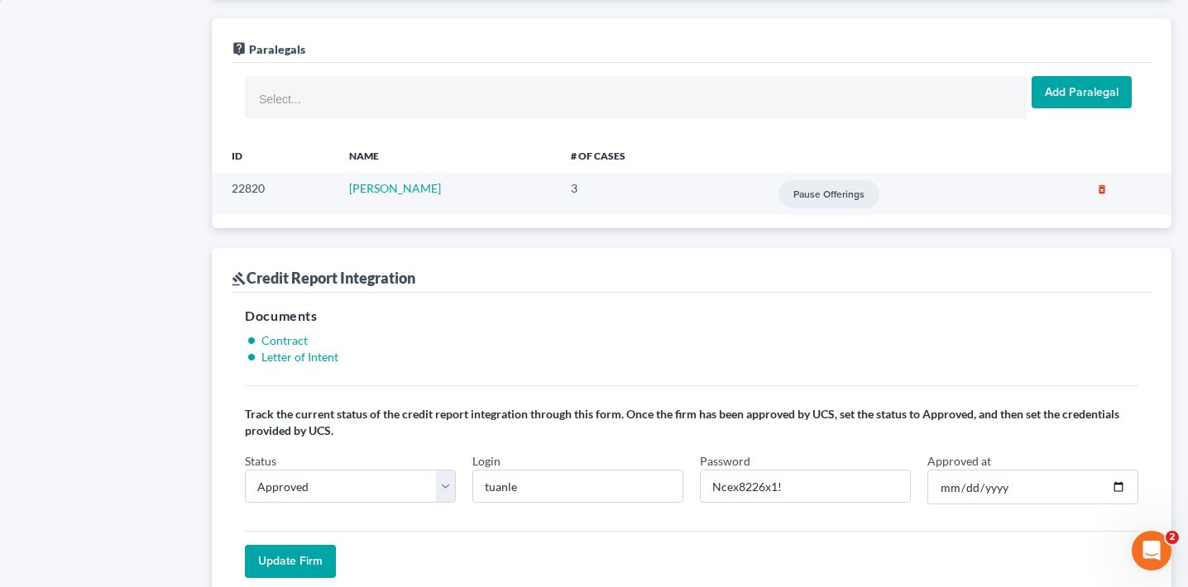
scroll to position [1198, 0]
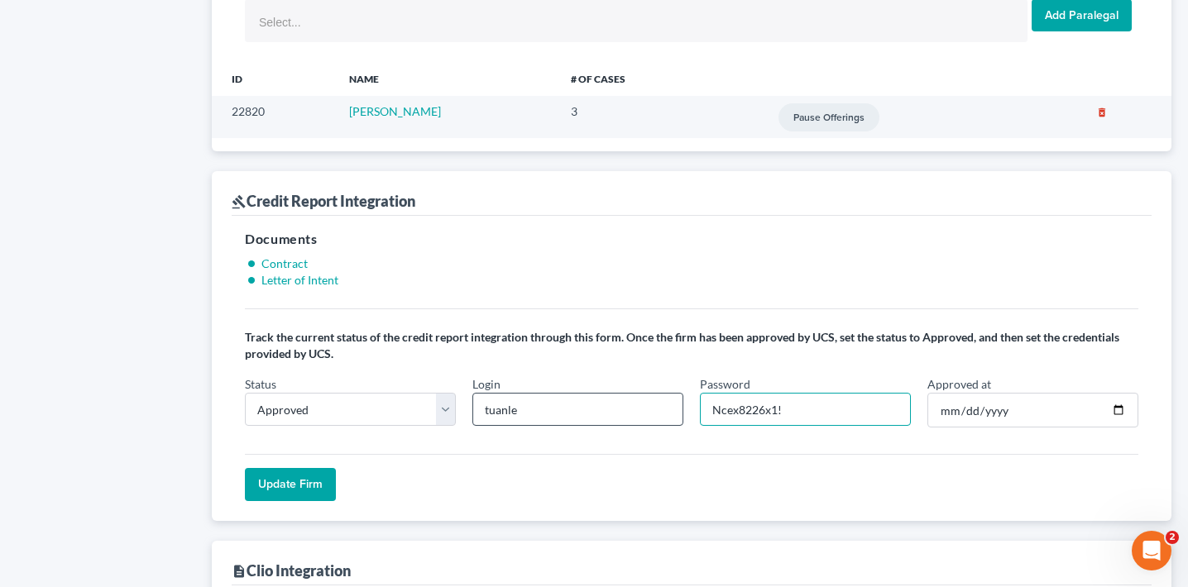
drag, startPoint x: 763, startPoint y: 410, endPoint x: 676, endPoint y: 410, distance: 86.9
click at [676, 410] on div "Status In Progress Not Approved Approved Retry Login tuanle Password Ncex8226x1…" at bounding box center [692, 408] width 910 height 65
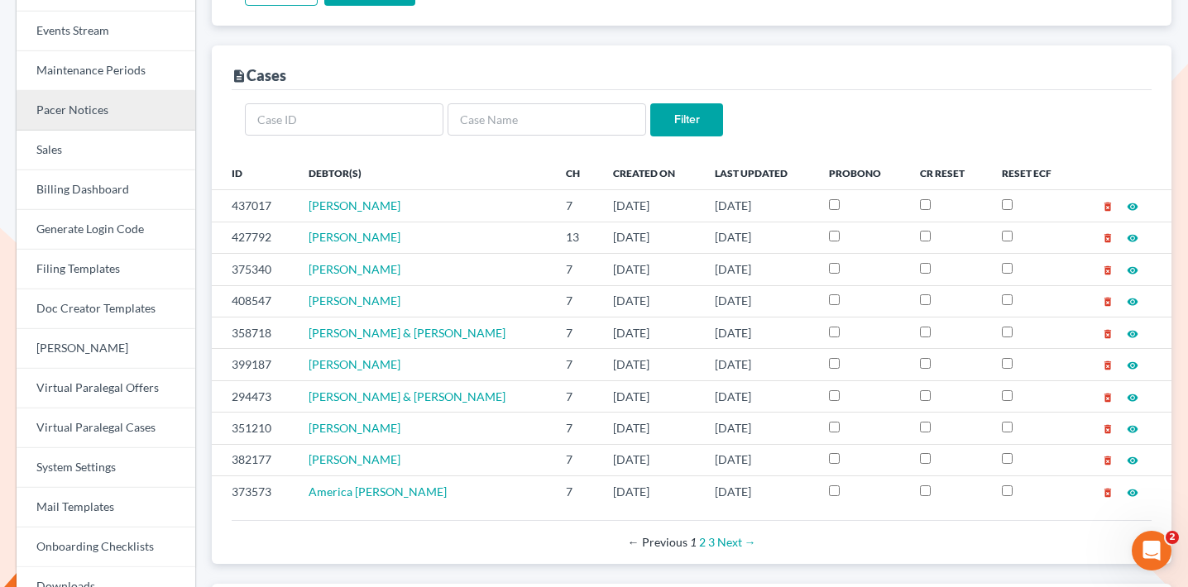
scroll to position [181, 0]
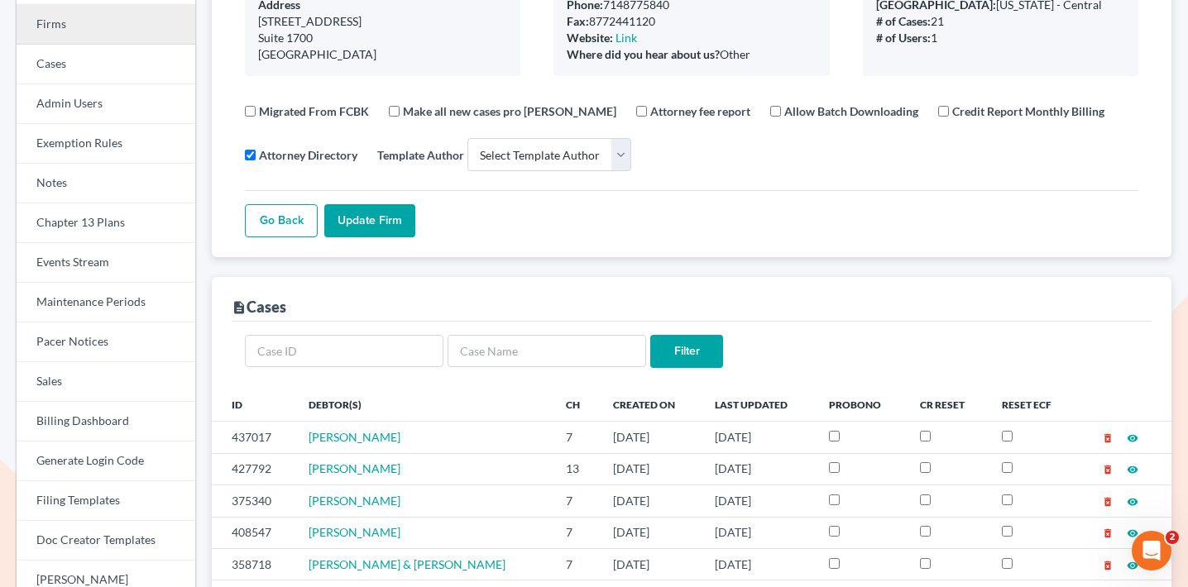
click at [118, 28] on link "Firms" at bounding box center [106, 25] width 179 height 40
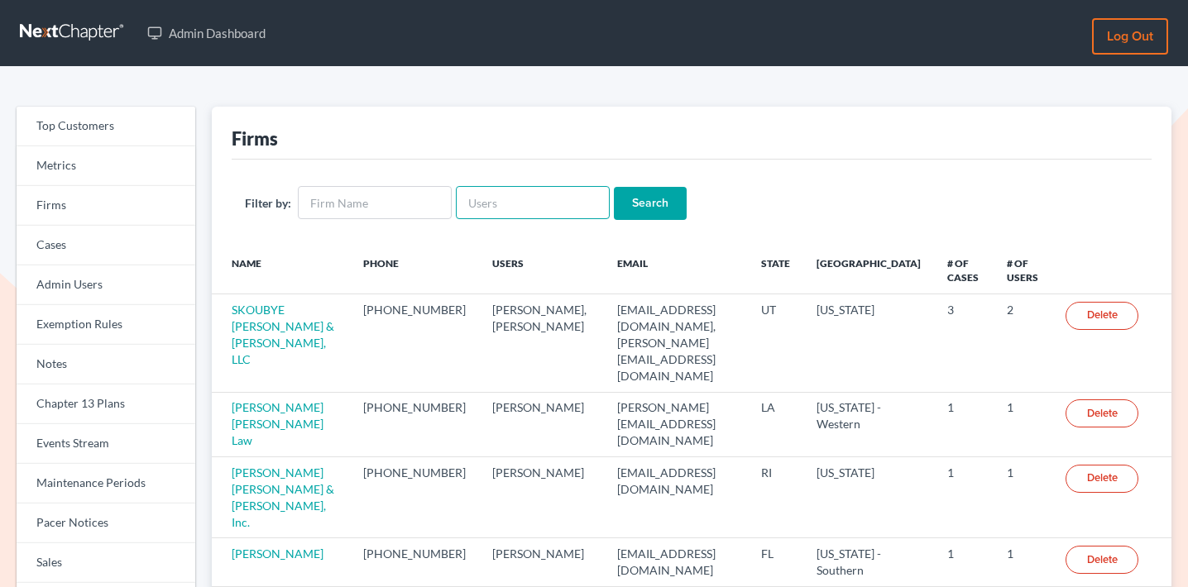
click at [569, 194] on input "text" at bounding box center [533, 202] width 154 height 33
paste input "[EMAIL_ADDRESS][DOMAIN_NAME]"
type input "[EMAIL_ADDRESS][DOMAIN_NAME]"
click at [651, 197] on input "Search" at bounding box center [650, 203] width 73 height 33
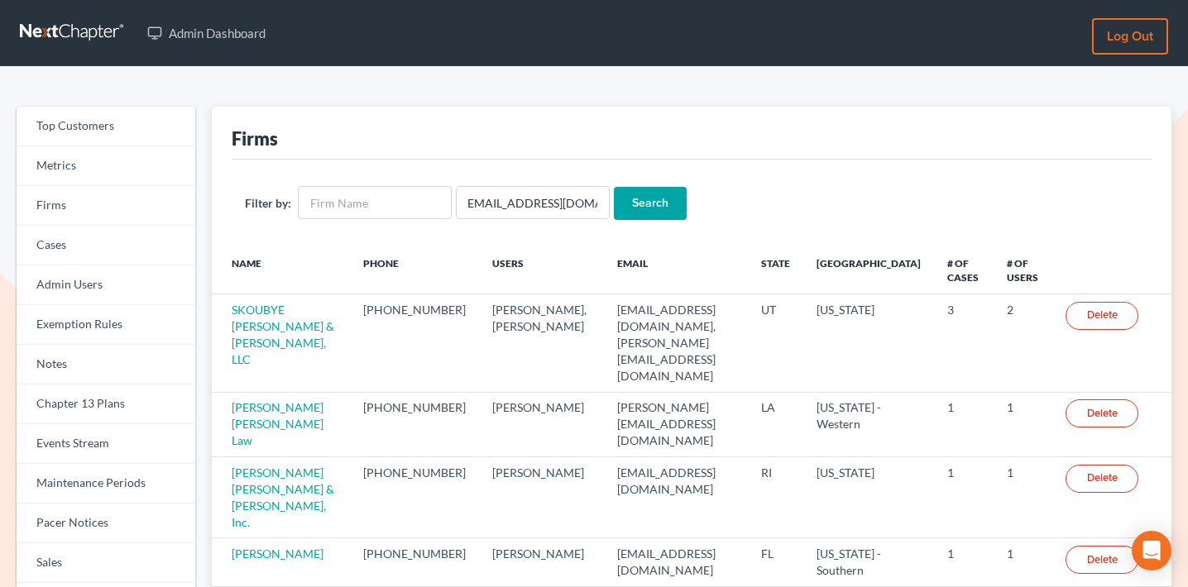
scroll to position [0, 0]
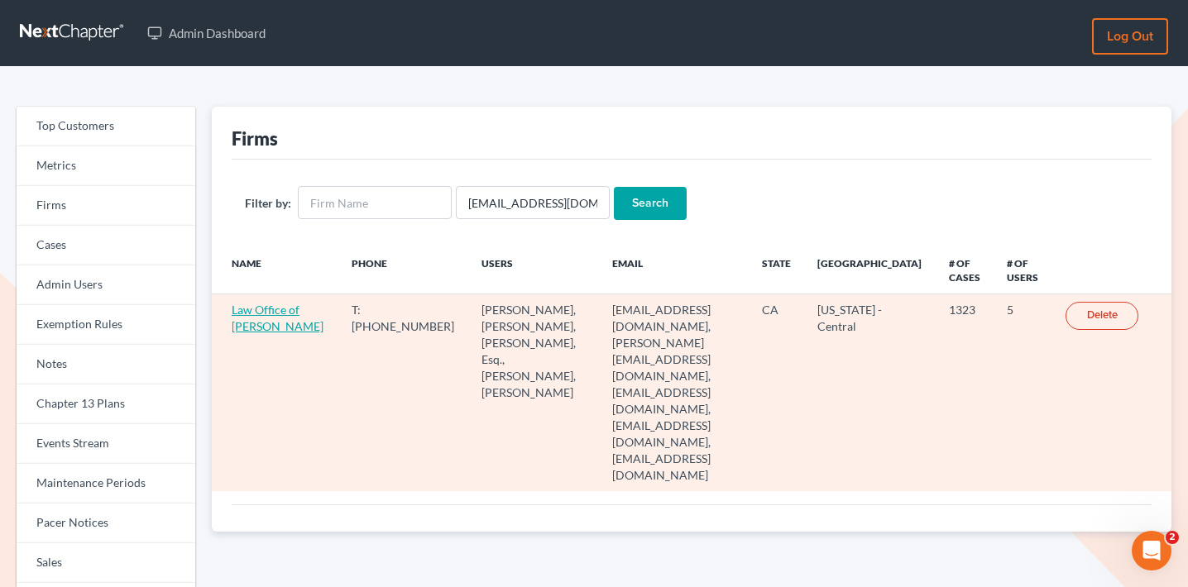
click at [279, 306] on link "Law Office of [PERSON_NAME]" at bounding box center [278, 318] width 92 height 31
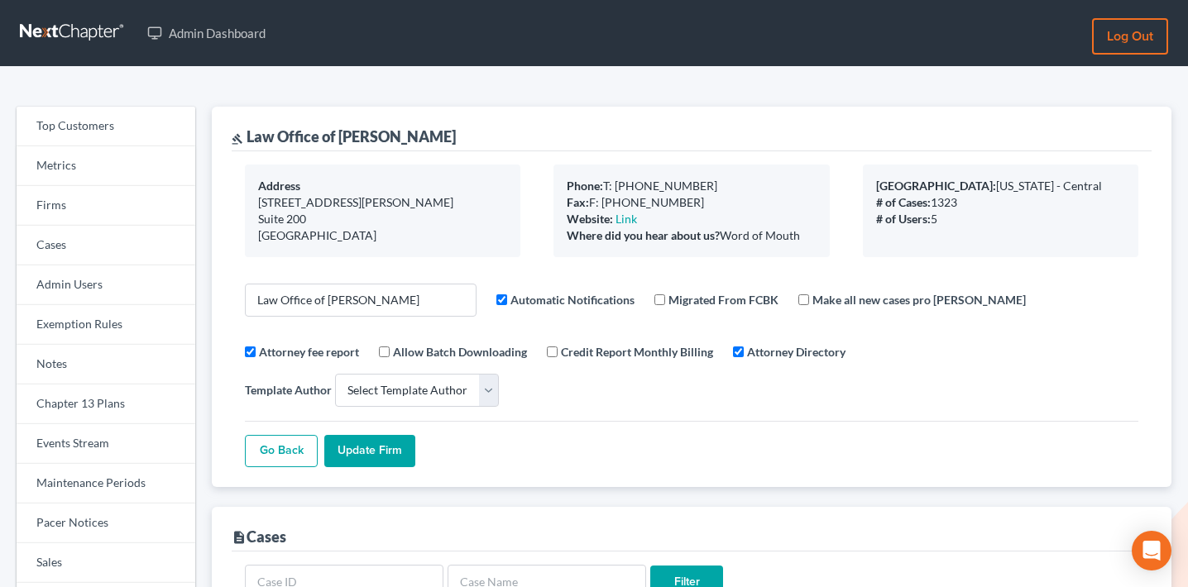
select select
click at [78, 438] on link "Events Stream" at bounding box center [106, 444] width 179 height 40
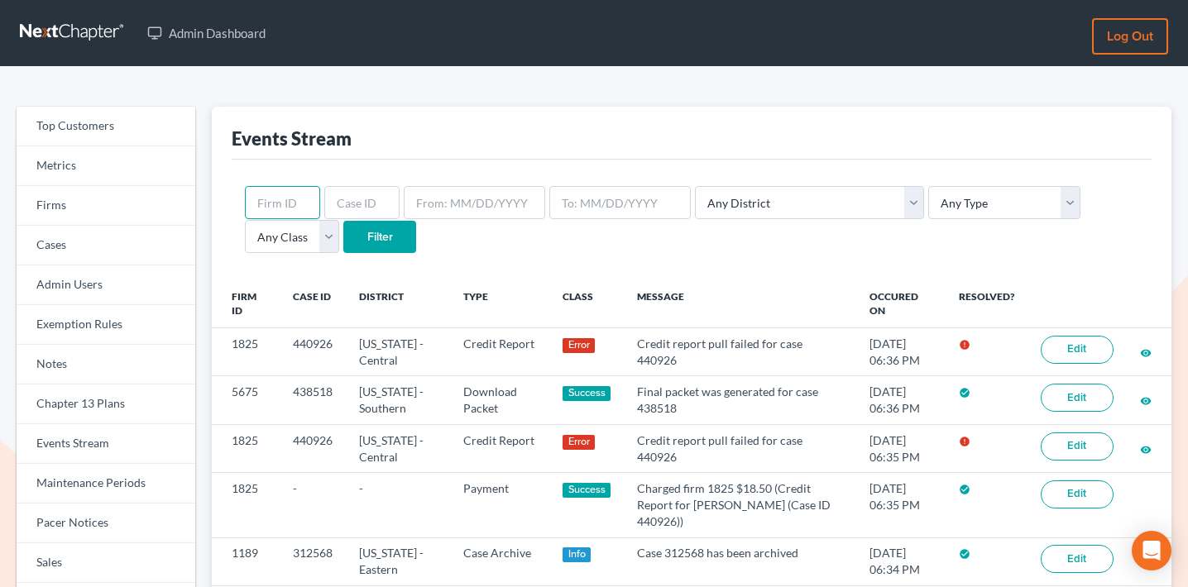
click at [295, 192] on input "text" at bounding box center [282, 202] width 75 height 33
paste input "1825"
type input "1825"
click at [343, 242] on input "Filter" at bounding box center [379, 237] width 73 height 33
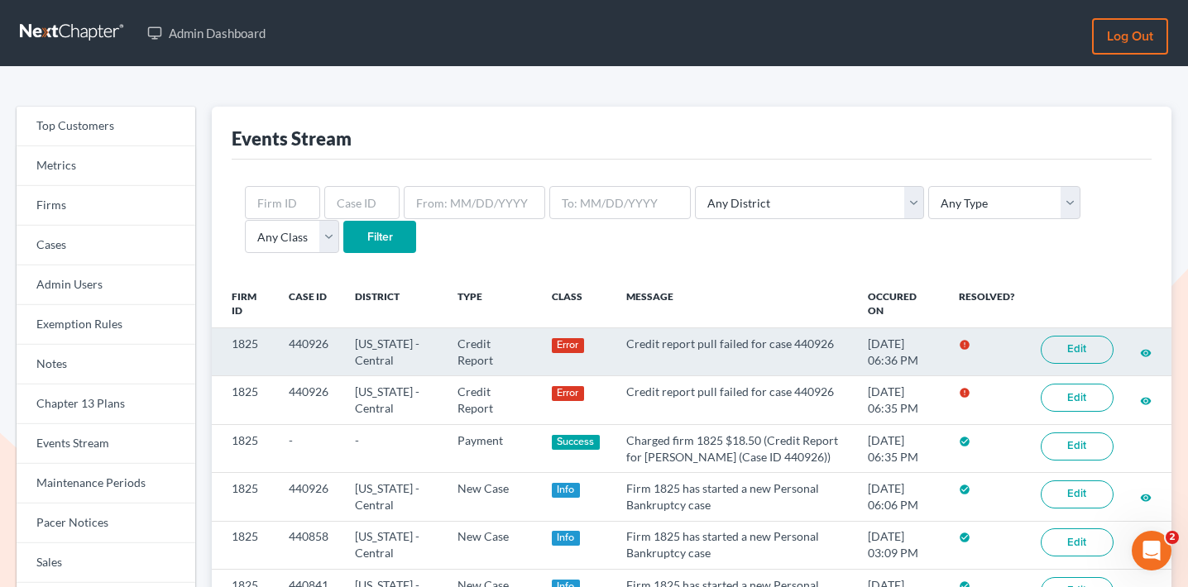
click at [1082, 344] on link "Edit" at bounding box center [1077, 350] width 73 height 28
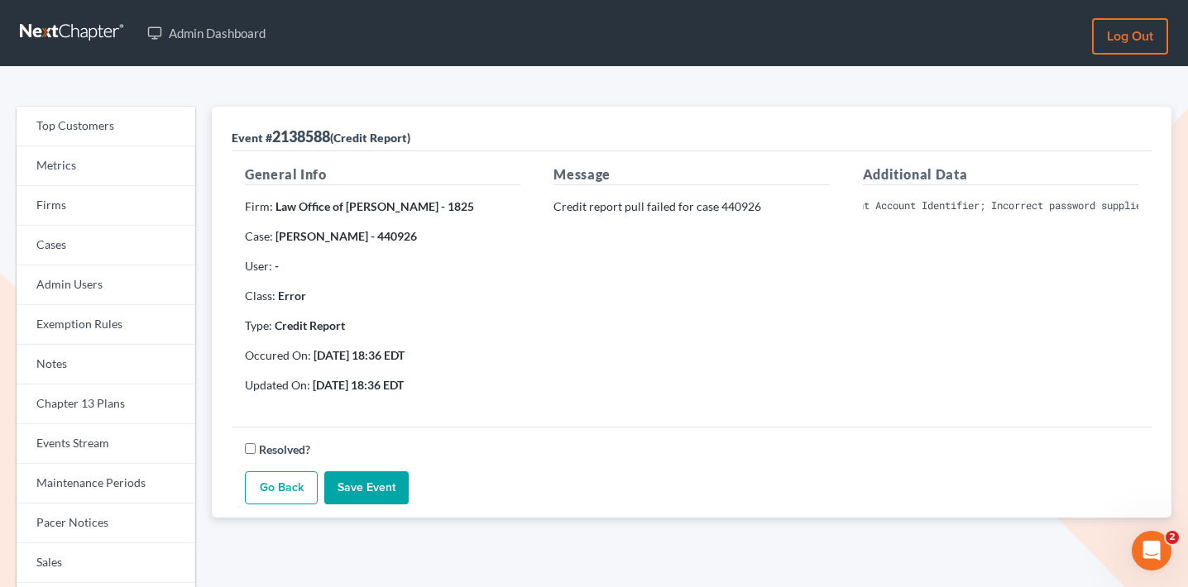
scroll to position [0, 101]
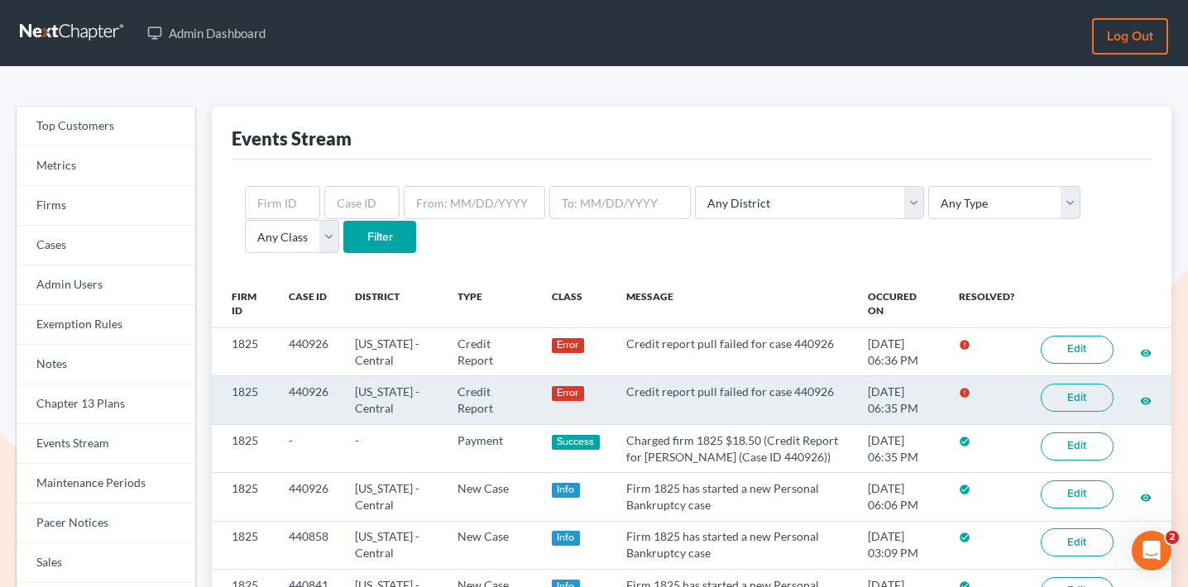
click at [1092, 399] on link "Edit" at bounding box center [1077, 398] width 73 height 28
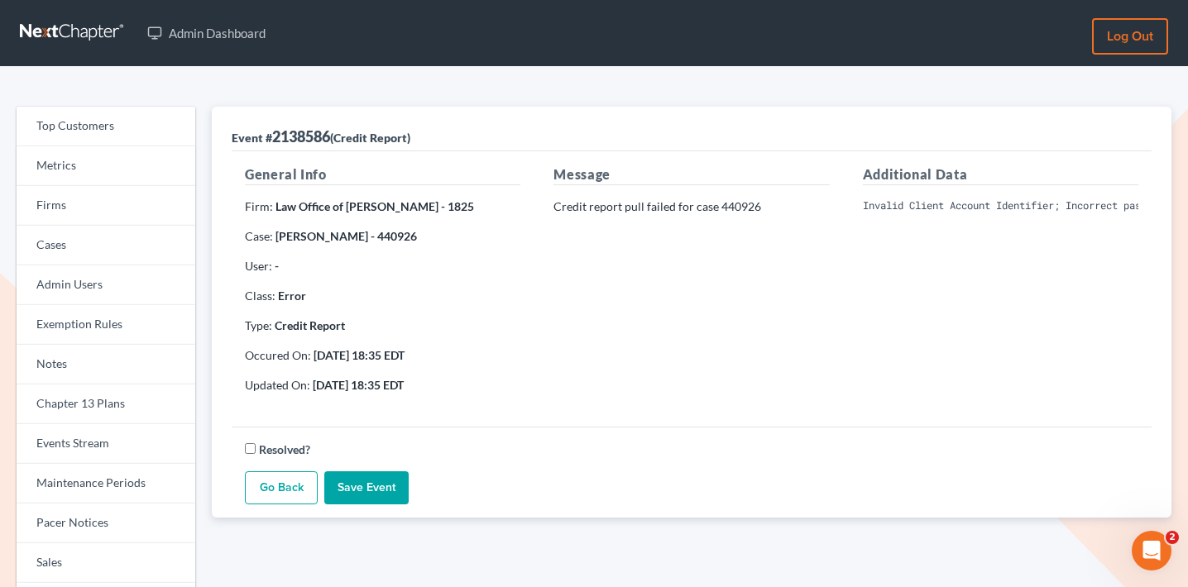
scroll to position [0, 101]
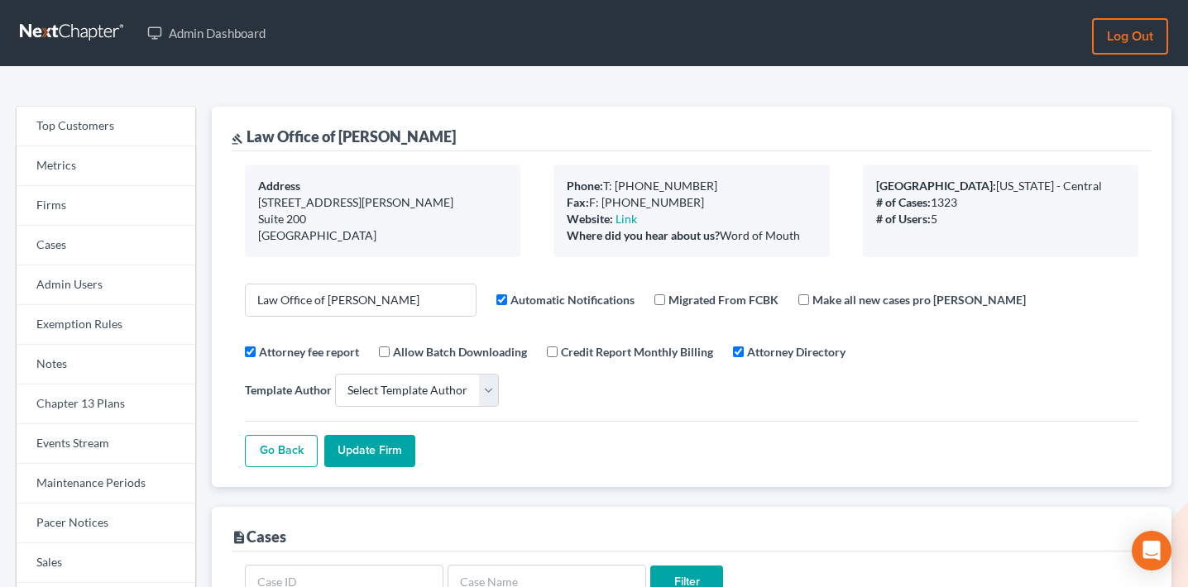
select select
drag, startPoint x: 455, startPoint y: 141, endPoint x: 249, endPoint y: 138, distance: 206.0
click at [249, 138] on div "gavel Law Office of Sevan Gorginian" at bounding box center [692, 129] width 920 height 45
copy div "Law Office of Sevan Gorginian"
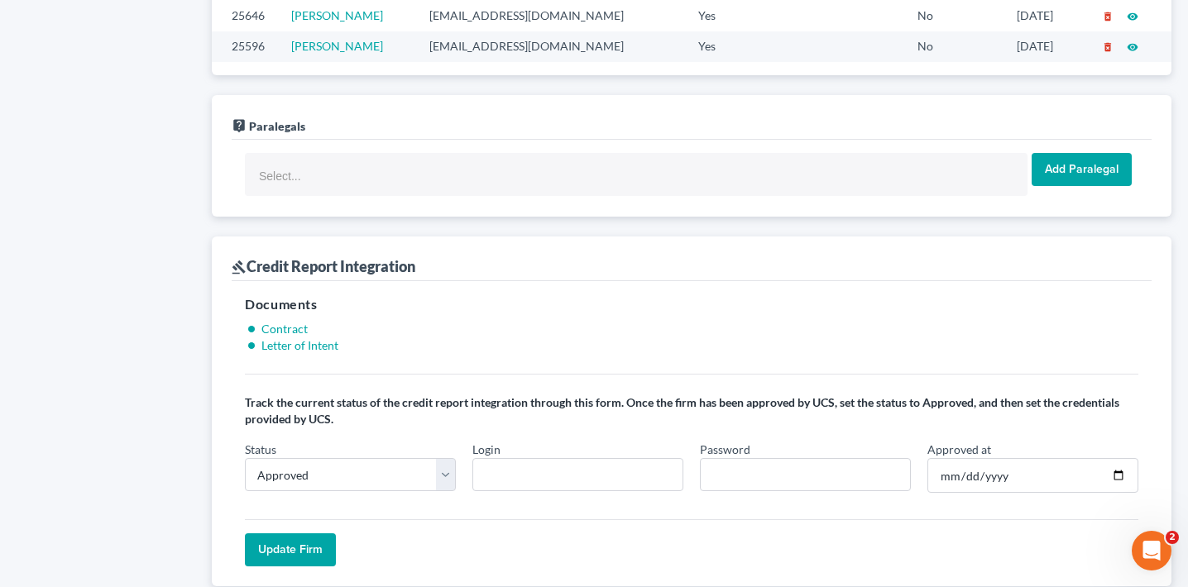
scroll to position [1352, 0]
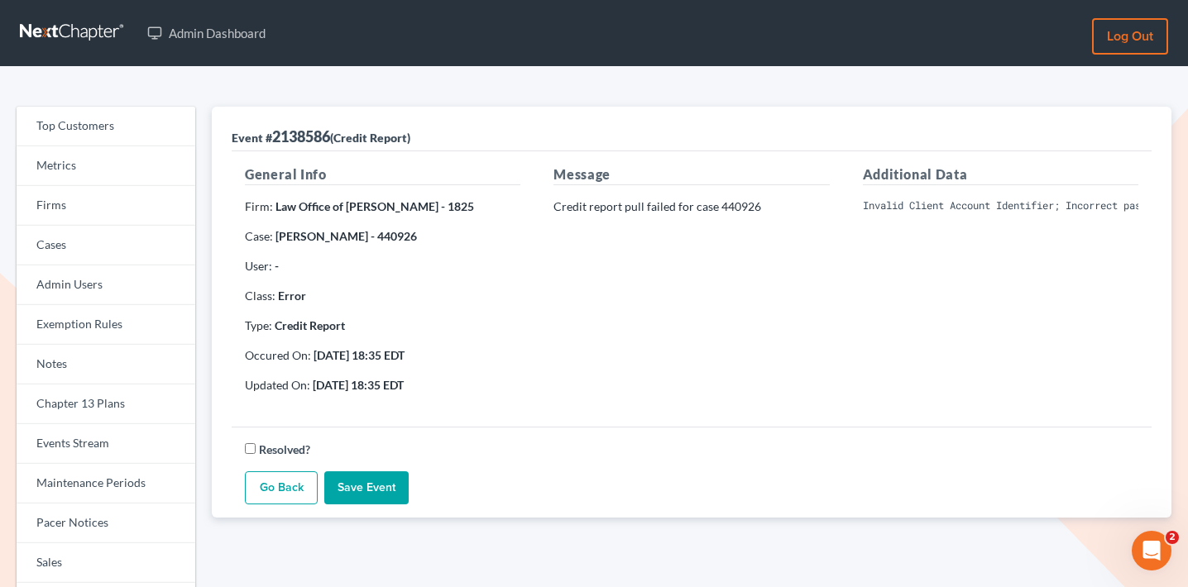
click at [982, 208] on pre "Invalid Client Account Identifier; Incorrect password supplied" at bounding box center [1001, 206] width 276 height 15
copy div "Invalid Client Account Identifier; Incorrect password supplied"
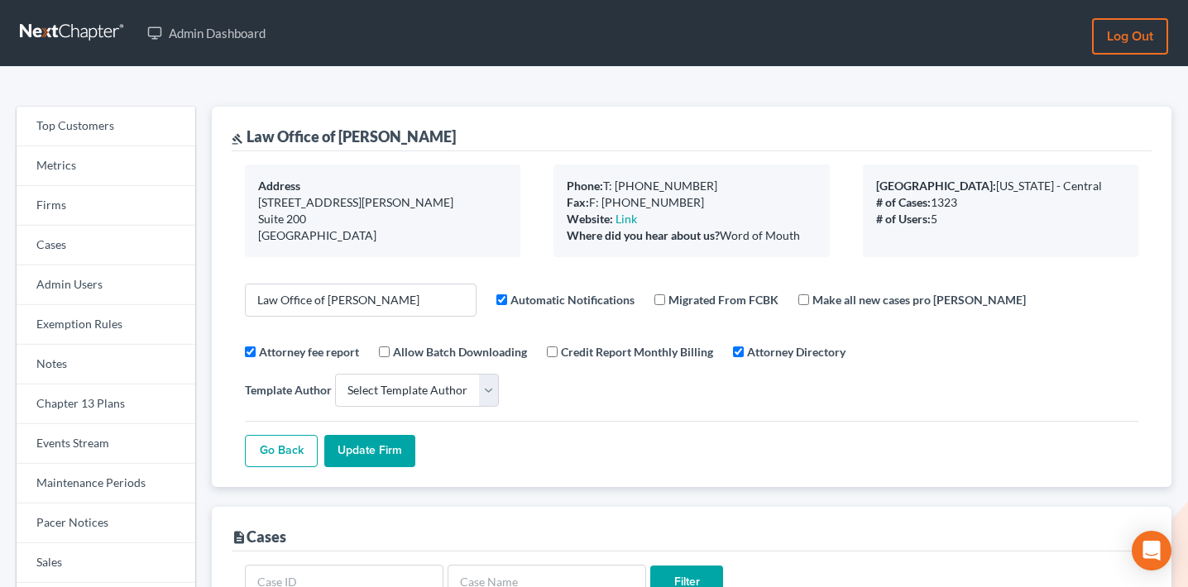
select select
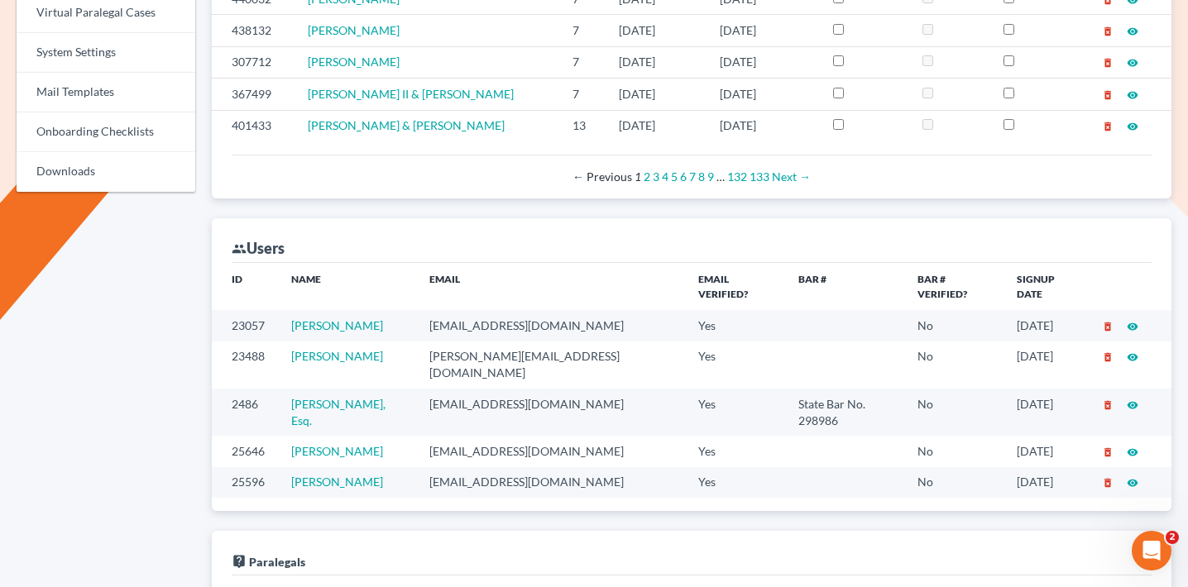
scroll to position [414, 0]
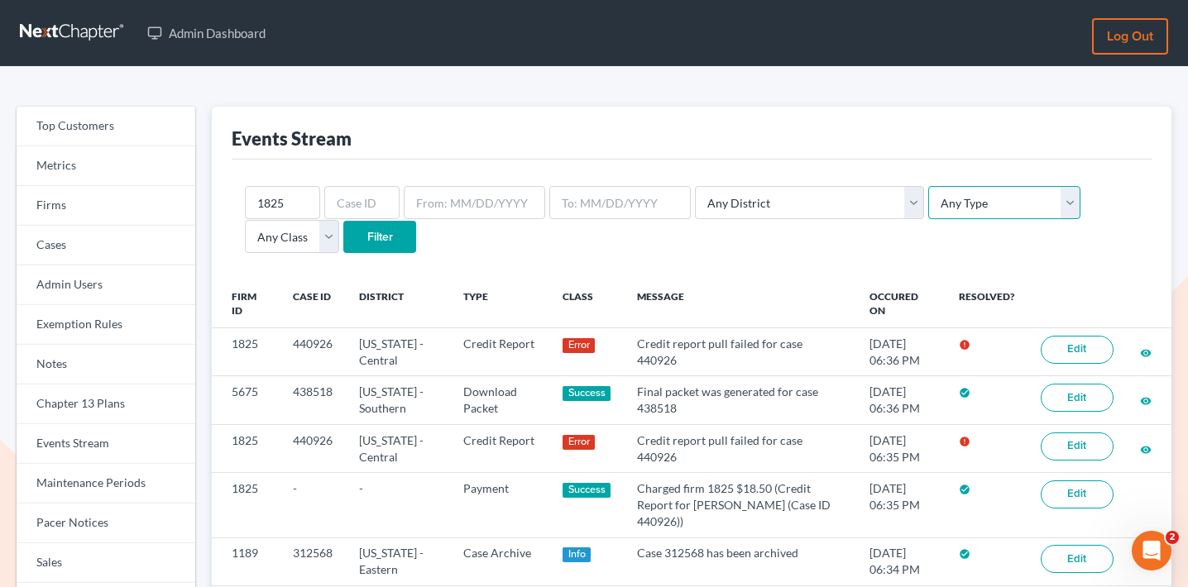
click at [966, 218] on select "Any Type Case Applied To Plan Case Archive Case Duplicate Case Filing Chapter 1…" at bounding box center [1004, 202] width 152 height 33
select select "client_portal"
click at [928, 186] on select "Any Type Case Applied To Plan Case Archive Case Duplicate Case Filing Chapter 1…" at bounding box center [1004, 202] width 152 height 33
click at [343, 243] on input "Filter" at bounding box center [379, 237] width 73 height 33
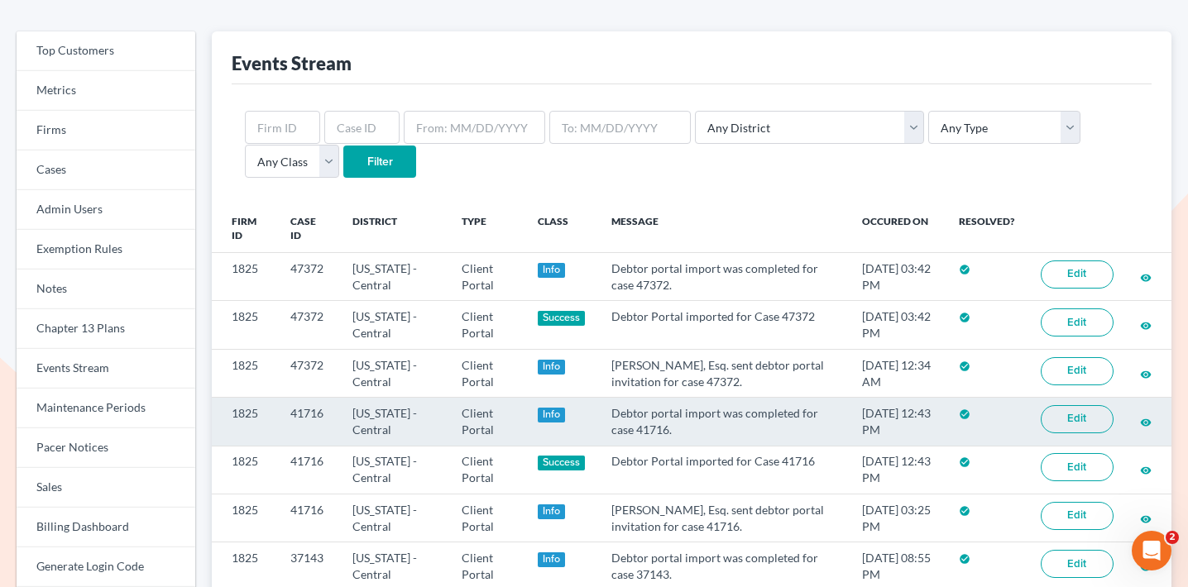
scroll to position [77, 0]
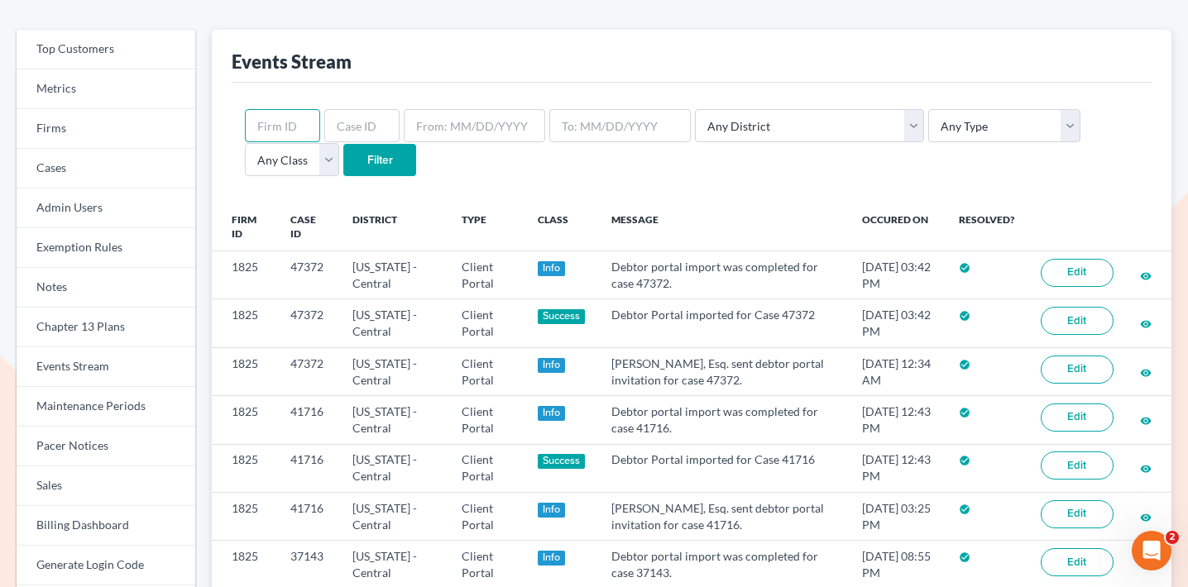
click at [267, 117] on input "text" at bounding box center [282, 125] width 75 height 33
paste input "Invalid Client Account Identifier; Incorrect password supplied"
type input "Invalid Client Account Identifier; Incorrect password supplied"
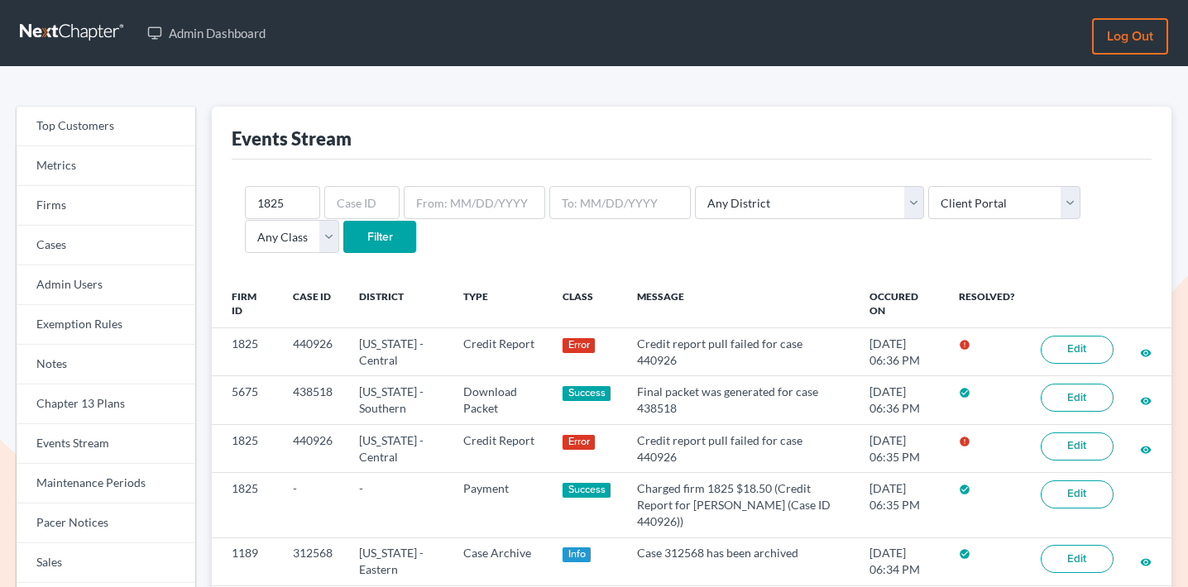
select select "client_portal"
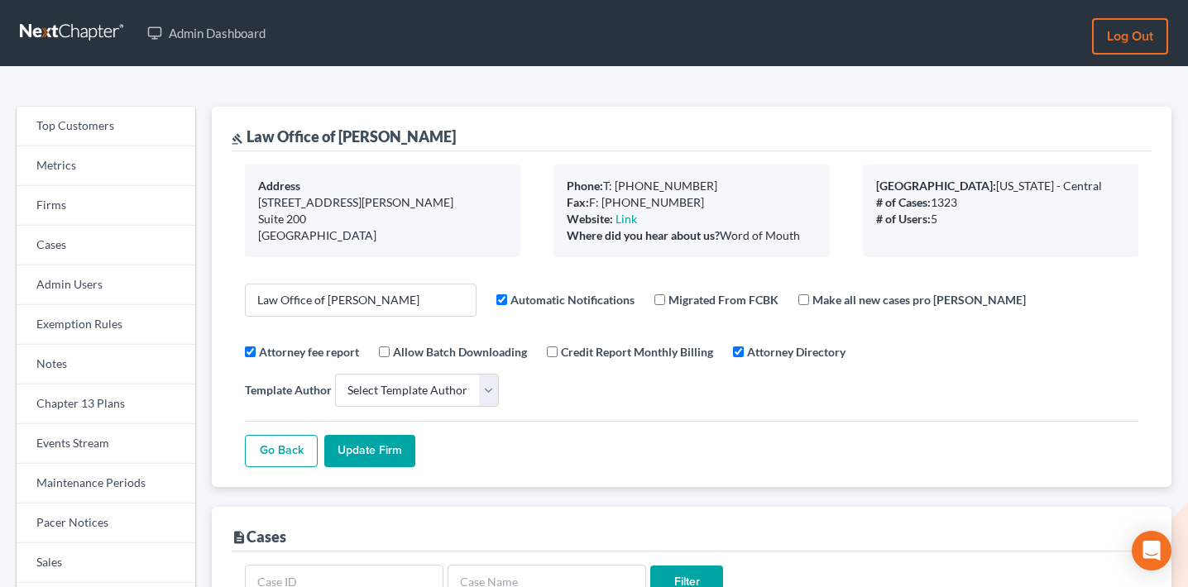
select select
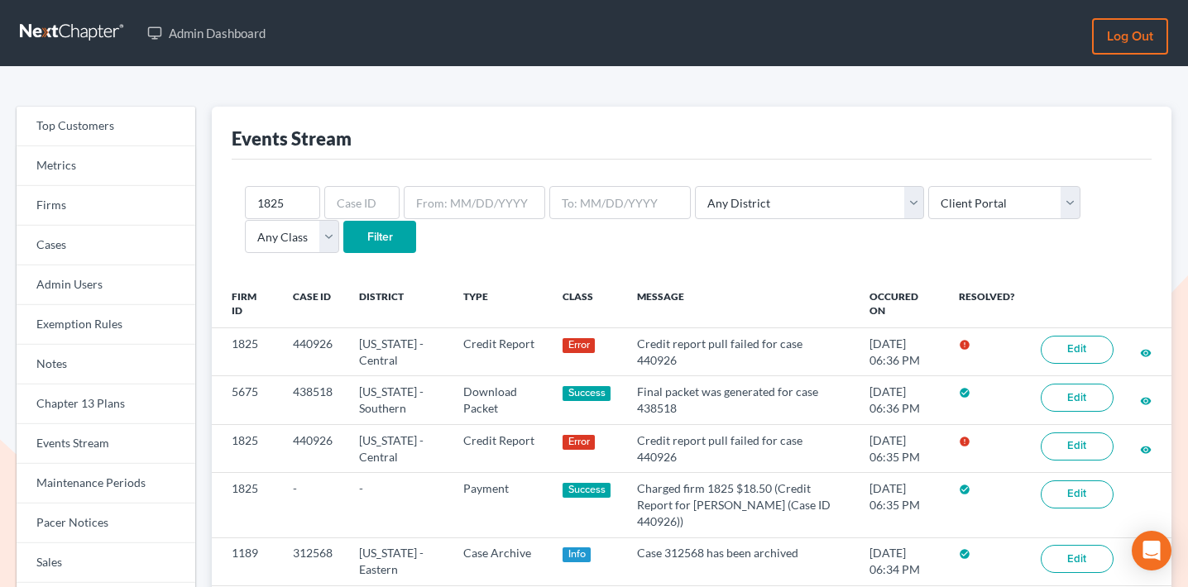
select select "client_portal"
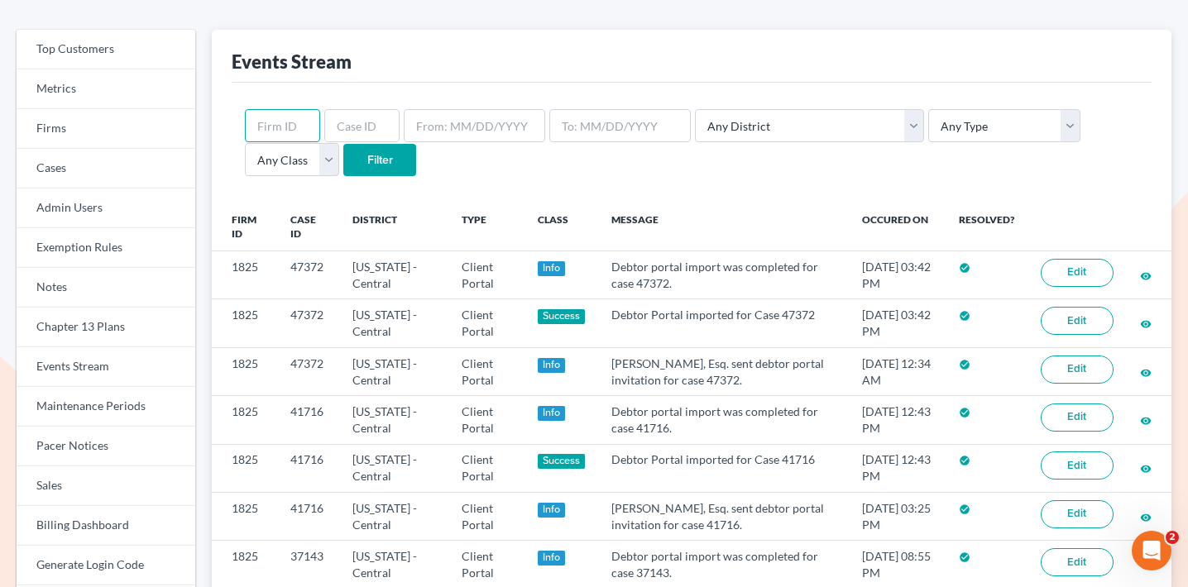
click at [282, 124] on input "text" at bounding box center [282, 125] width 75 height 33
paste input "1825"
type input "1825"
click at [955, 127] on select "Any Type Case Applied To Plan Case Archive Case Duplicate Case Filing Chapter 1…" at bounding box center [1004, 125] width 152 height 33
select select "credit_report"
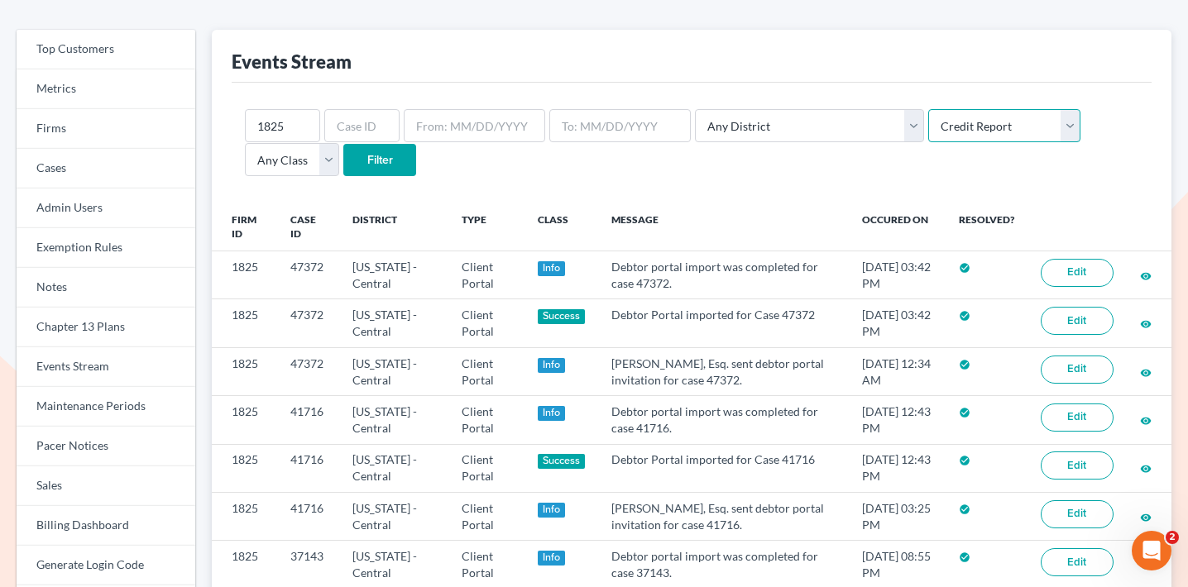
click at [928, 109] on select "Any Type Case Applied To Plan Case Archive Case Duplicate Case Filing Chapter 1…" at bounding box center [1004, 125] width 152 height 33
click at [343, 161] on input "Filter" at bounding box center [379, 160] width 73 height 33
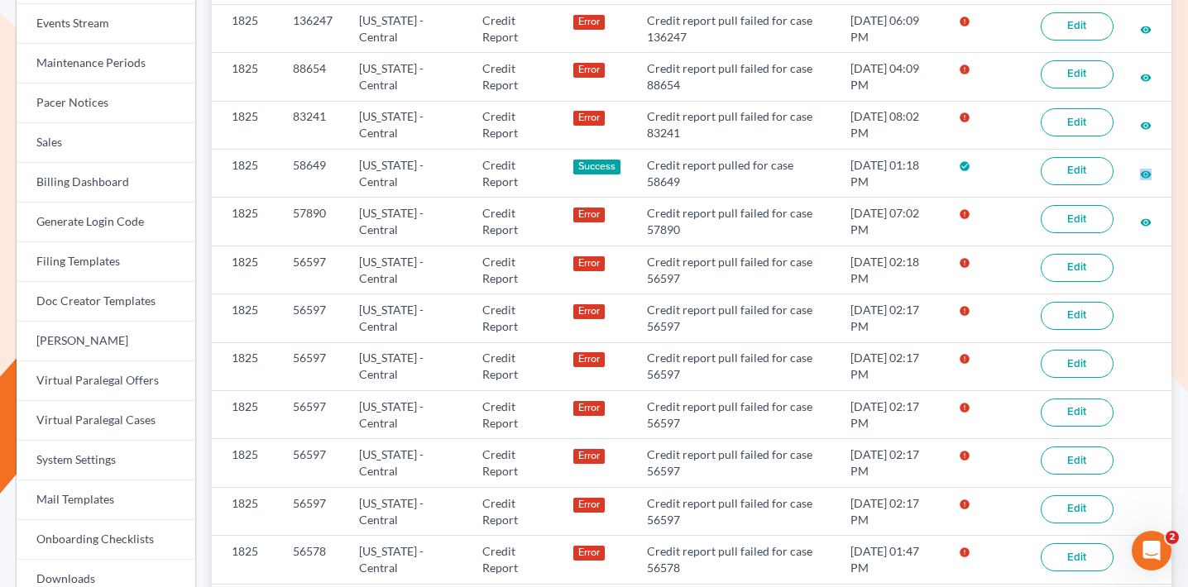
scroll to position [734, 0]
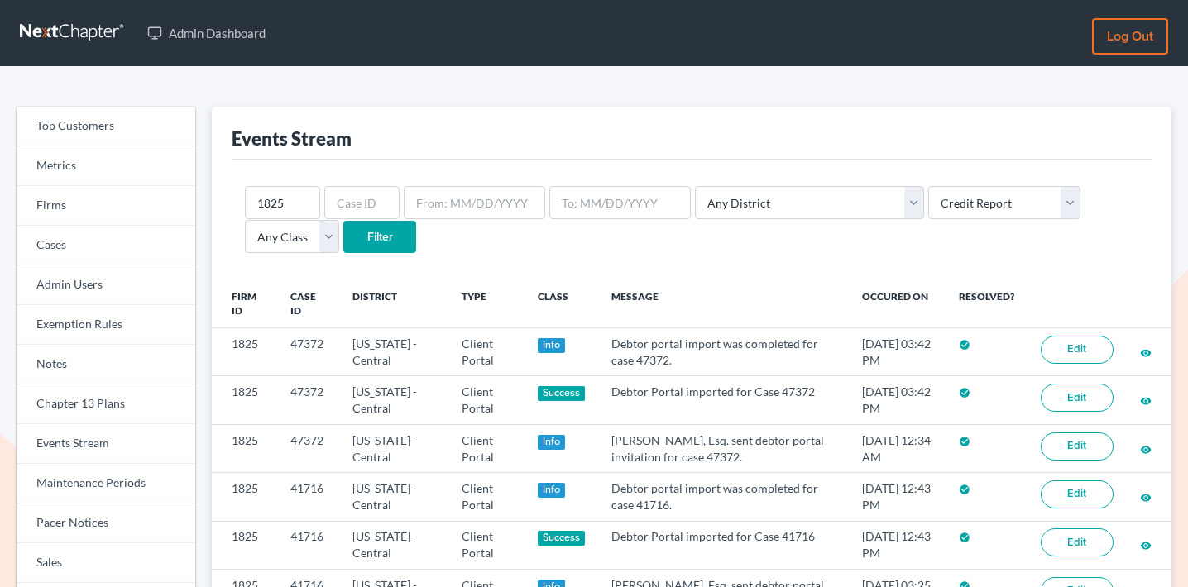
select select "credit_report"
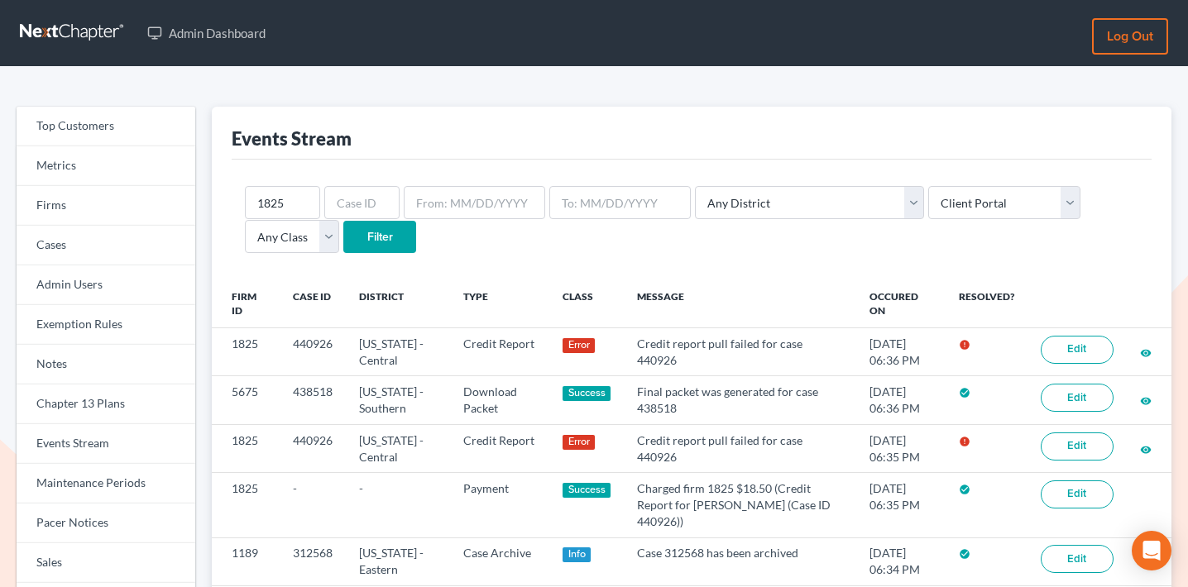
select select "client_portal"
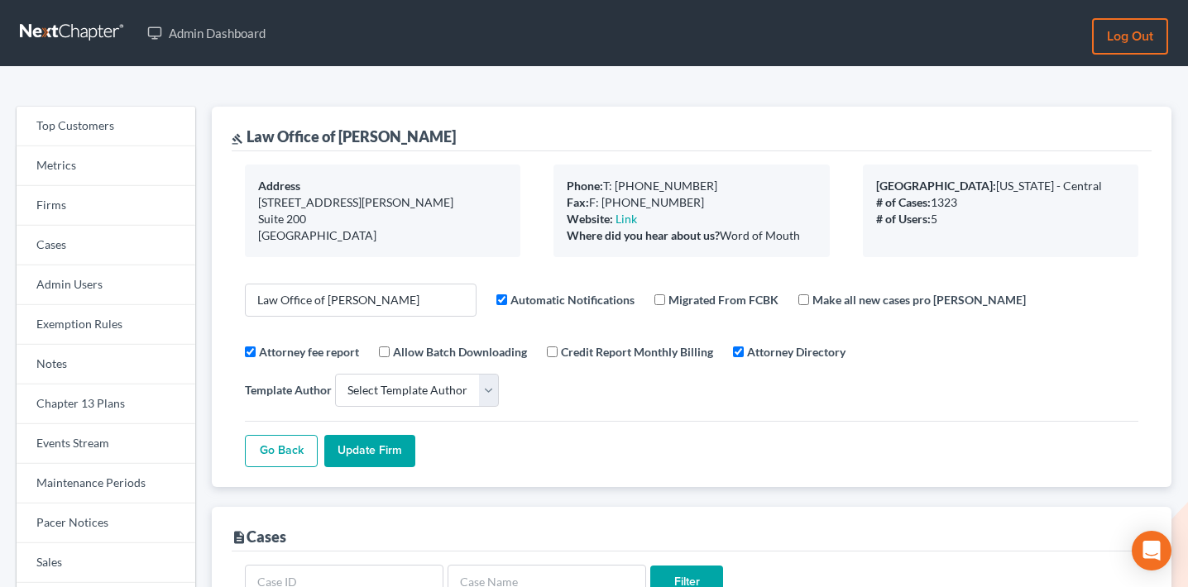
select select
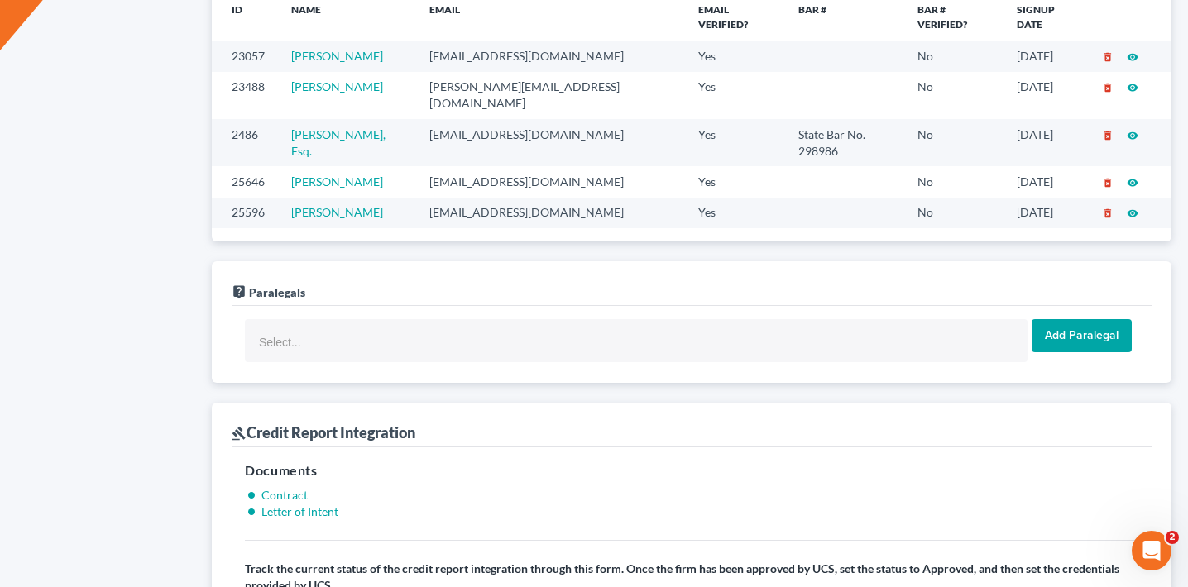
scroll to position [1288, 0]
